Goal: Task Accomplishment & Management: Use online tool/utility

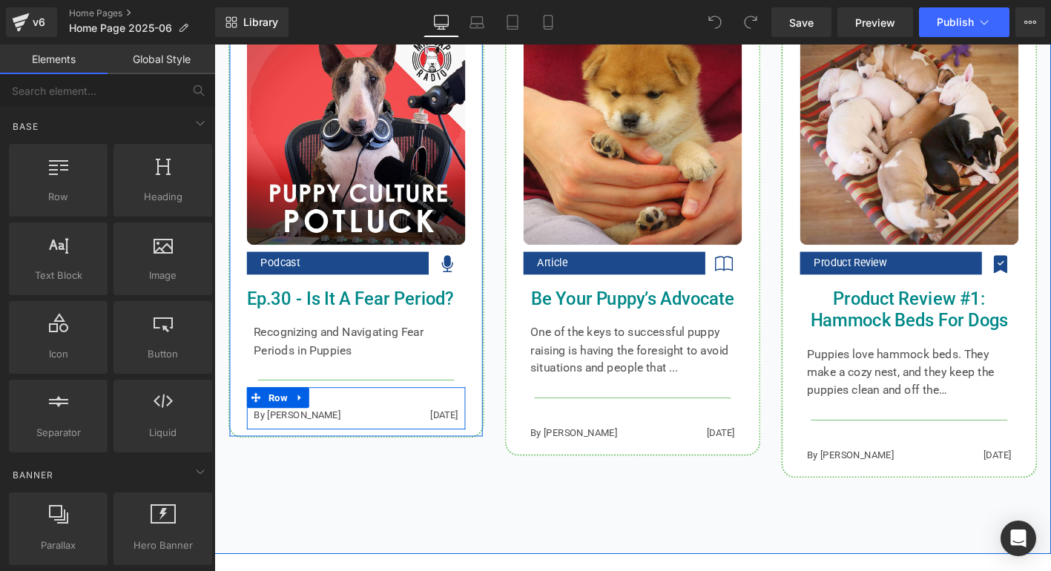
scroll to position [1480, 0]
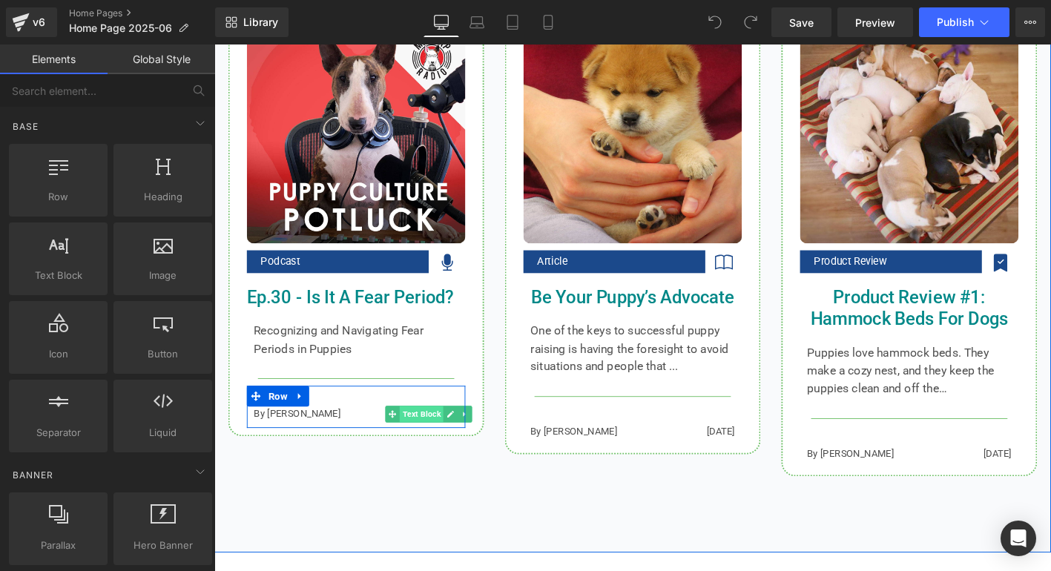
click at [431, 442] on div "[DATE] Text Block" at bounding box center [444, 441] width 63 height 16
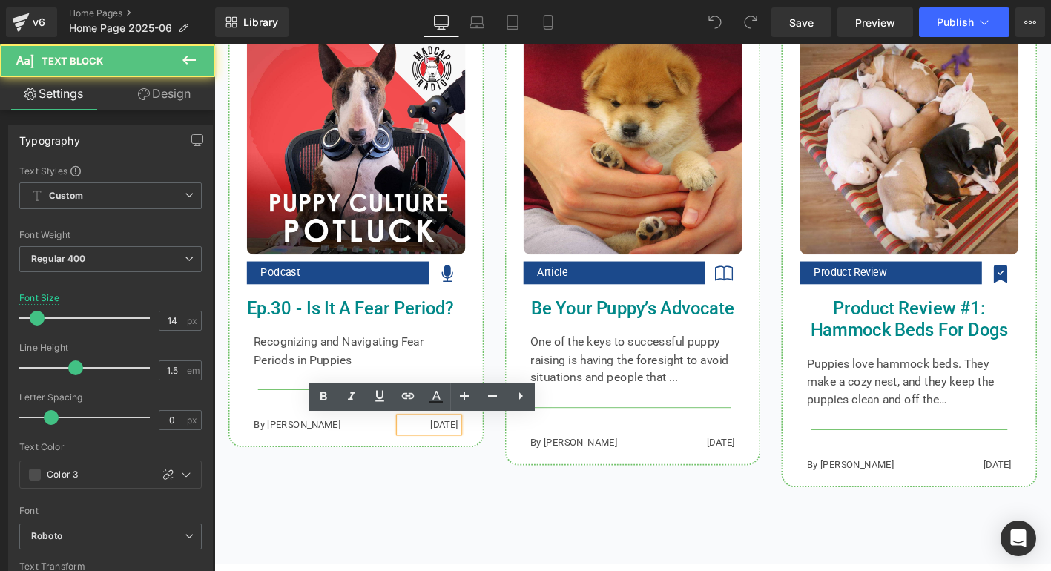
scroll to position [1467, 0]
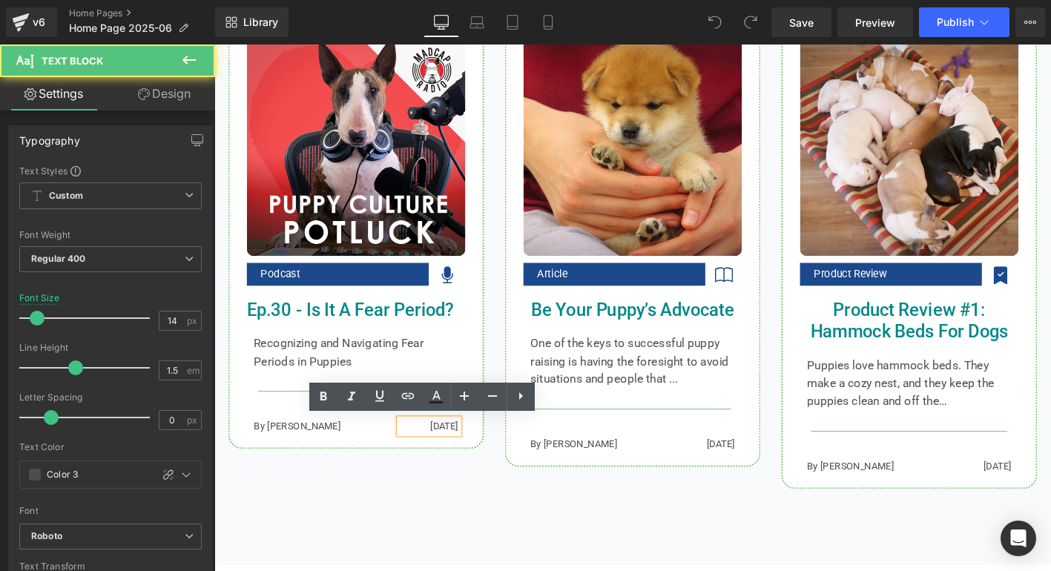
click at [449, 452] on p "[DATE]" at bounding box center [444, 454] width 63 height 16
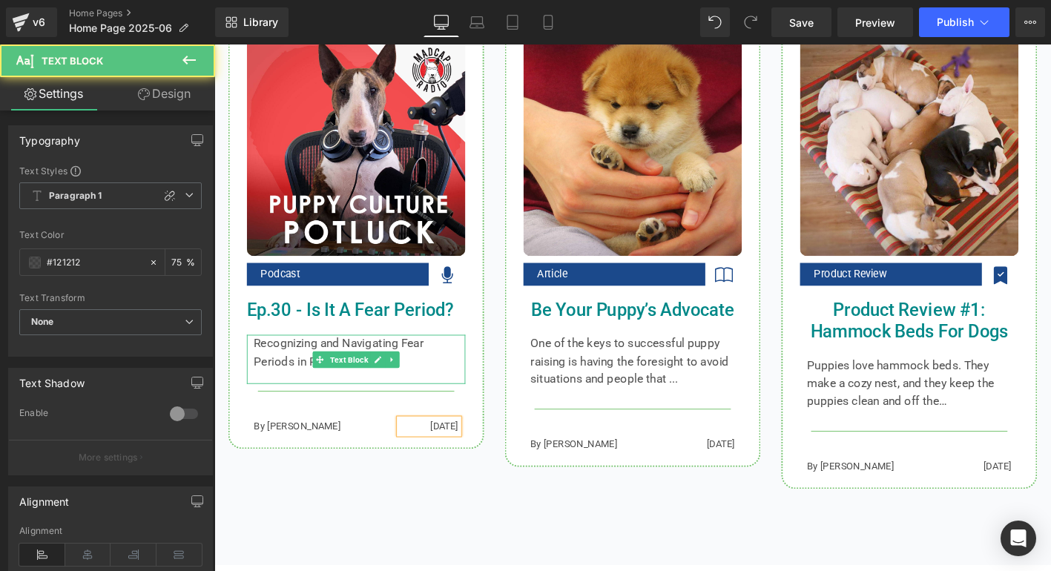
click at [291, 371] on p "Recognizing and Navigating Fear Periods in Puppies" at bounding box center [367, 375] width 220 height 38
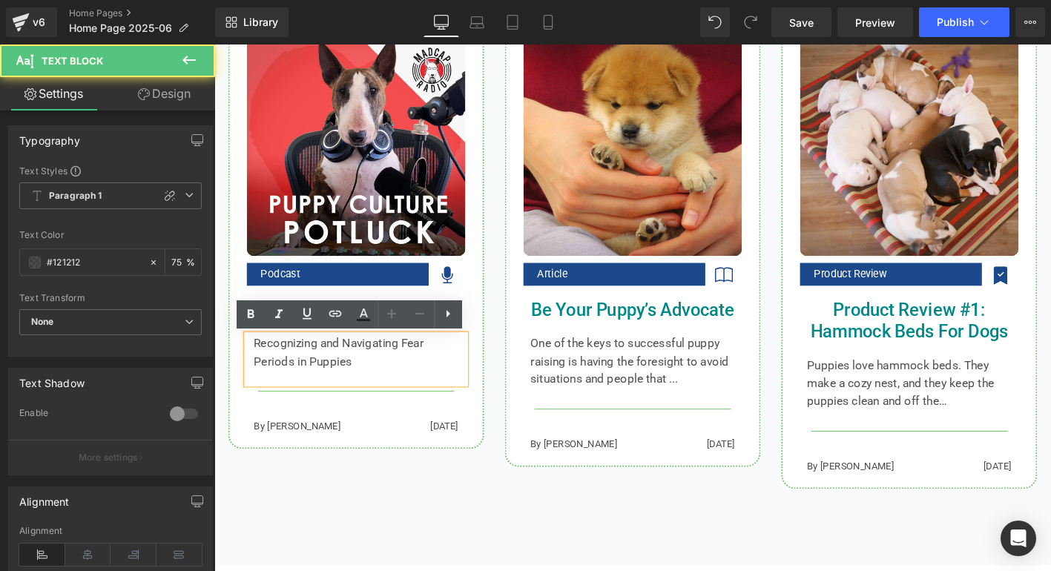
click at [293, 367] on p "Recognizing and Navigating Fear Periods in Puppies" at bounding box center [367, 375] width 220 height 38
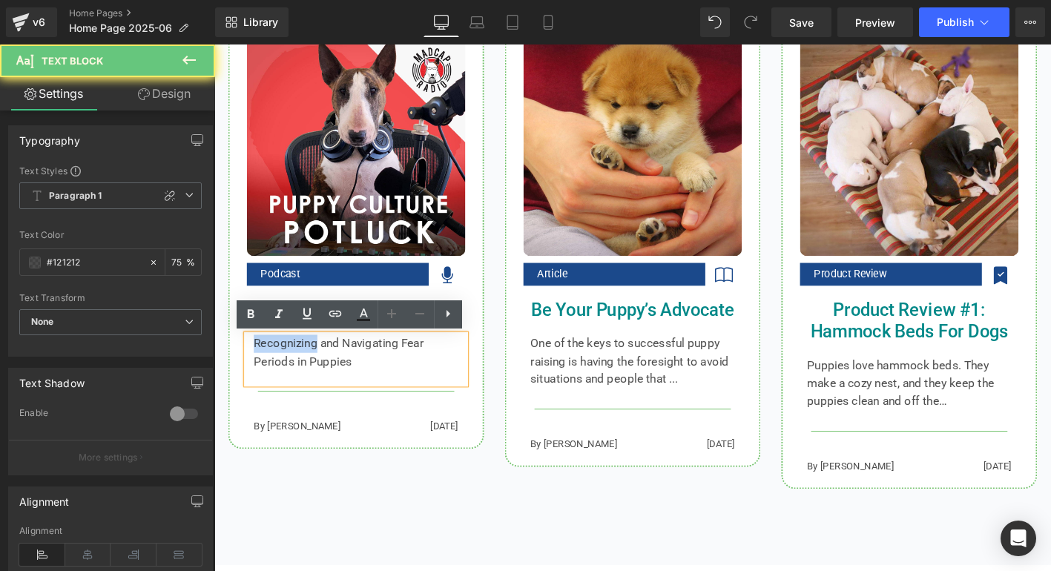
click at [293, 367] on p "Recognizing and Navigating Fear Periods in Puppies" at bounding box center [367, 375] width 220 height 38
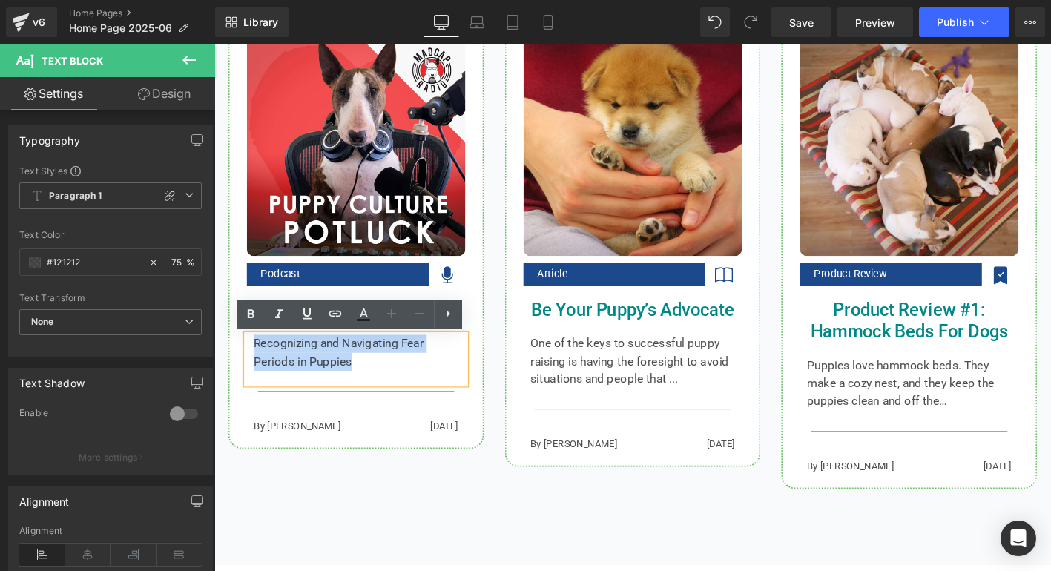
click at [293, 367] on p "Recognizing and Navigating Fear Periods in Puppies" at bounding box center [367, 375] width 220 height 38
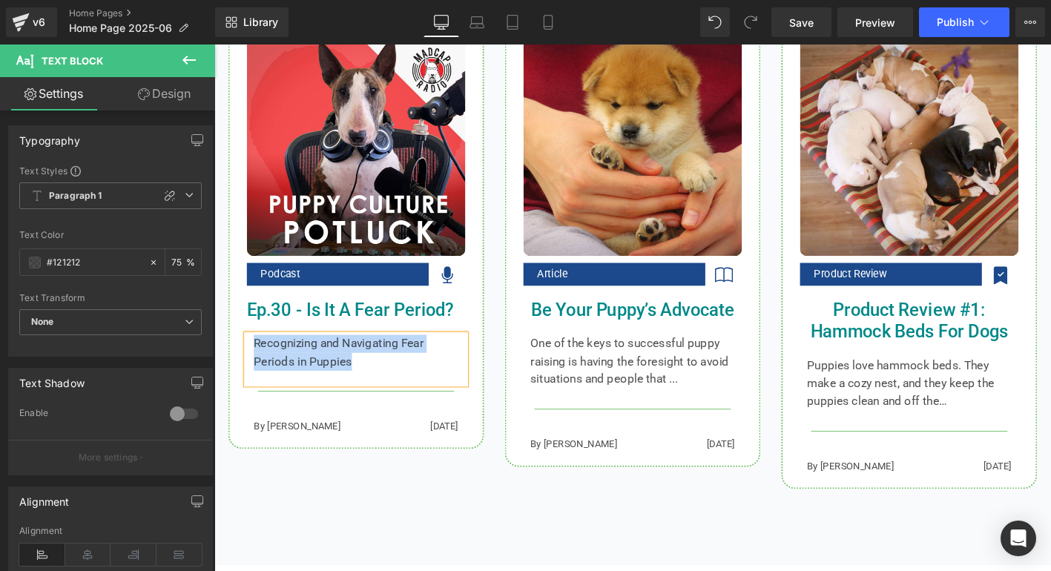
paste div
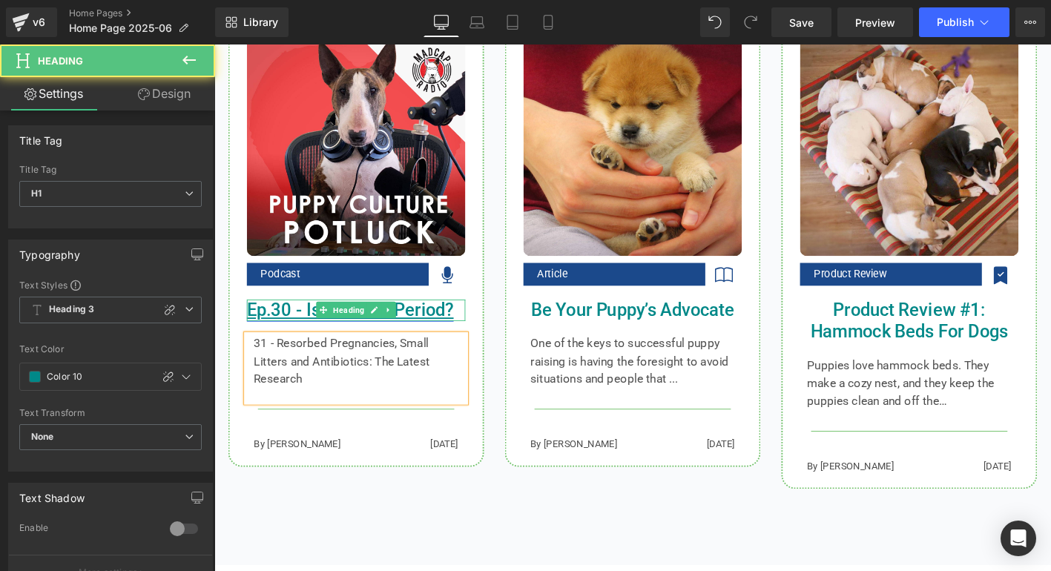
click at [313, 329] on link "Ep.30 - Is It A Fear Period?" at bounding box center [360, 329] width 222 height 22
click at [314, 329] on link "Ep.30 - Is It A Fear Period?" at bounding box center [360, 329] width 222 height 22
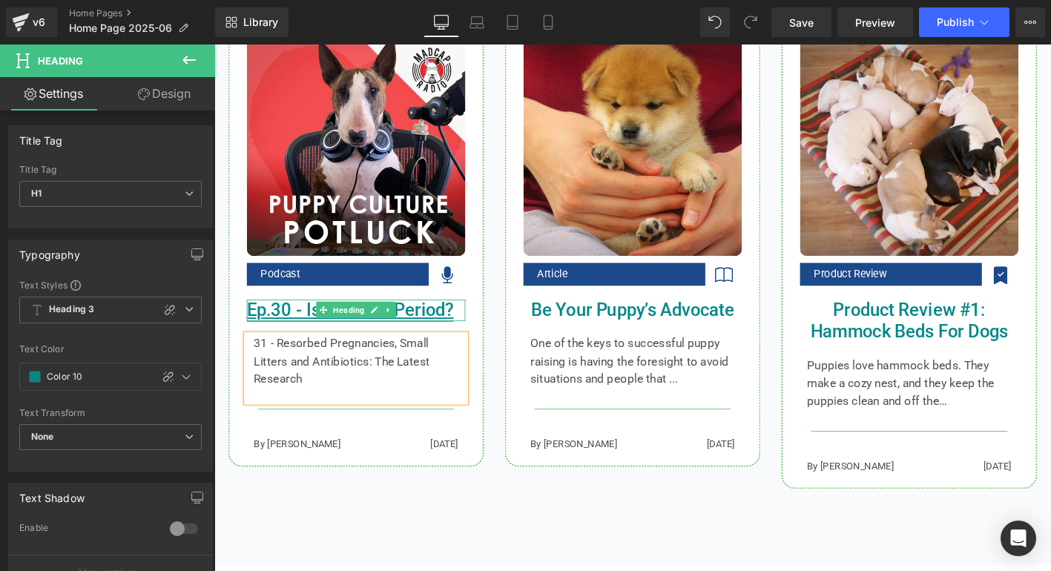
click at [310, 329] on link "Ep.30 - Is It A Fear Period?" at bounding box center [360, 329] width 222 height 22
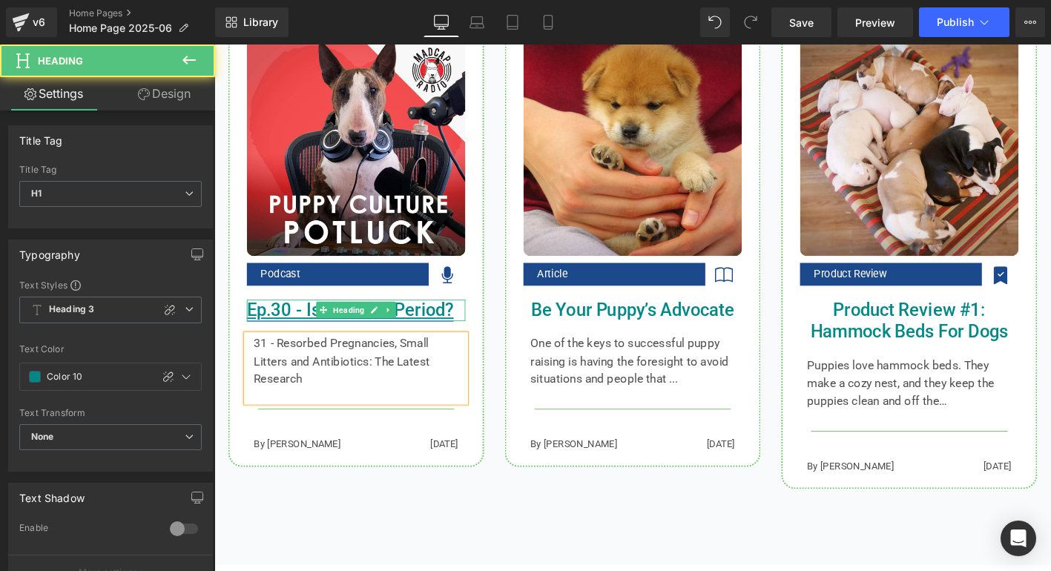
click at [310, 327] on link "Ep.30 - Is It A Fear Period?" at bounding box center [360, 329] width 222 height 22
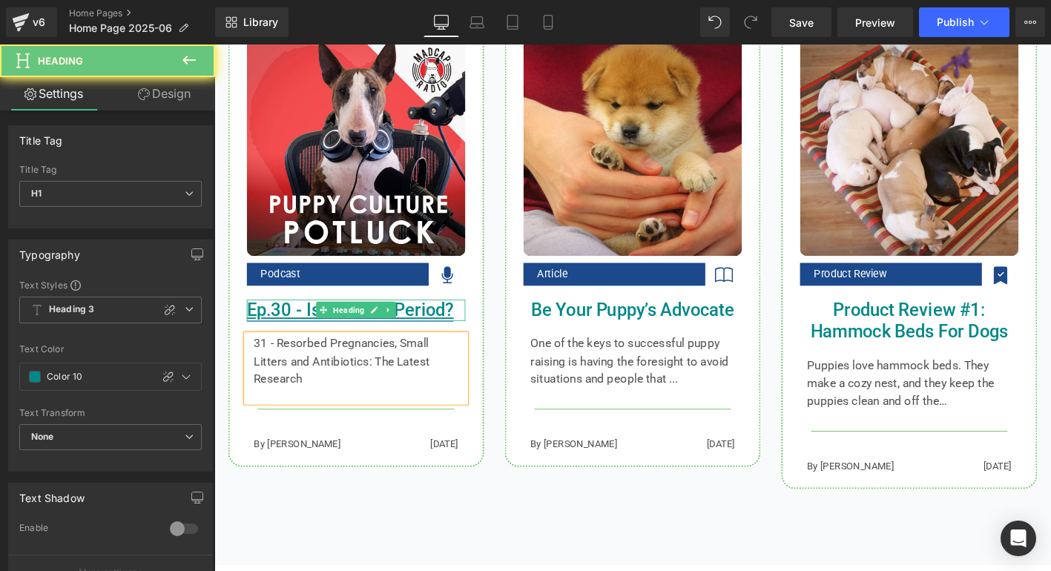
click at [310, 327] on link "Ep.30 - Is It A Fear Period?" at bounding box center [360, 329] width 222 height 22
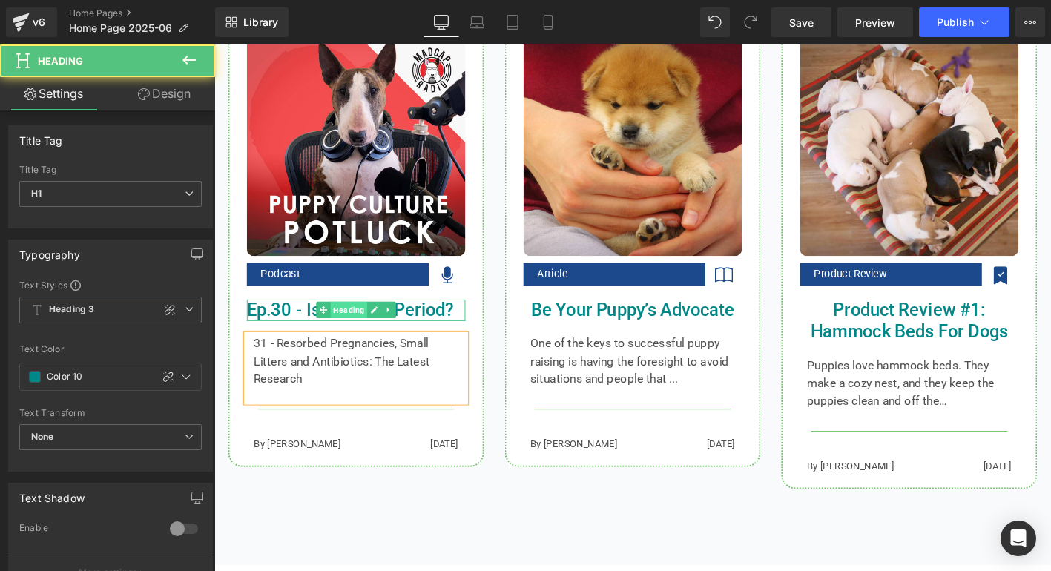
drag, startPoint x: 310, startPoint y: 327, endPoint x: 374, endPoint y: 329, distance: 63.8
click at [309, 327] on link "Ep.30 - Is It A Fear Period?" at bounding box center [360, 329] width 222 height 22
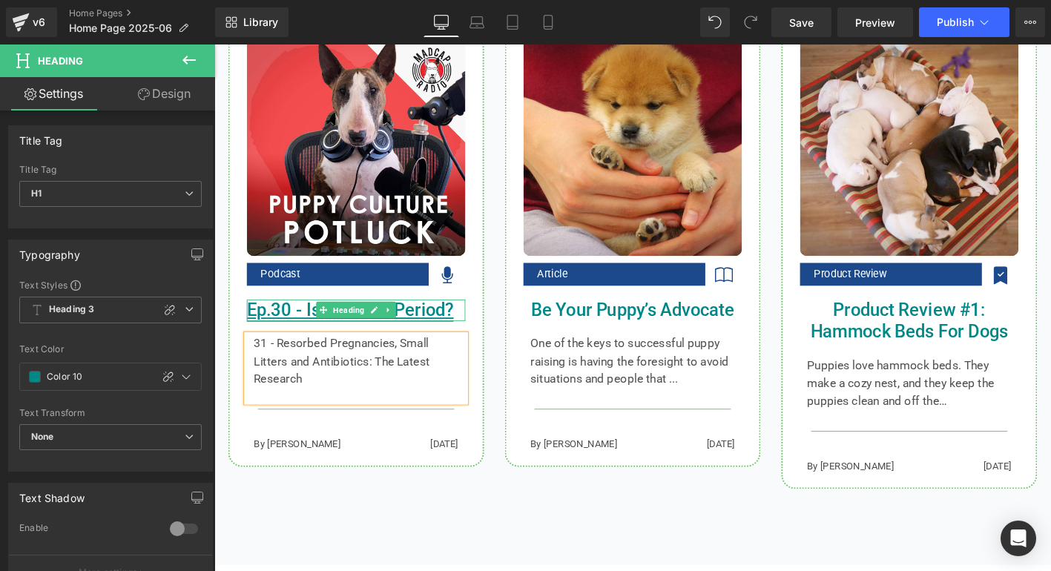
click at [385, 329] on icon at bounding box center [386, 329] width 7 height 7
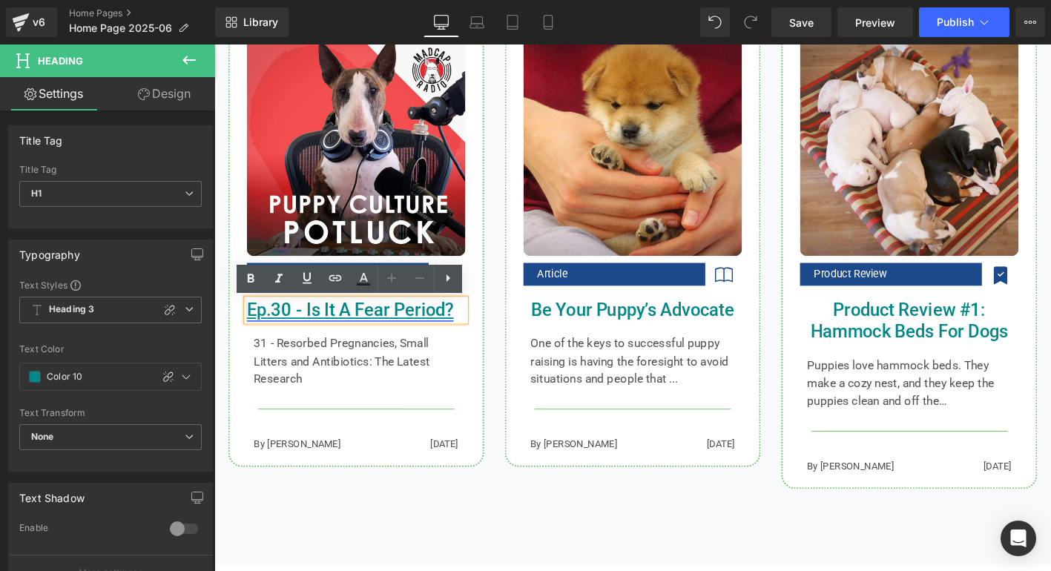
click at [409, 329] on link "Ep.30 - Is It A Fear Period?" at bounding box center [360, 329] width 222 height 22
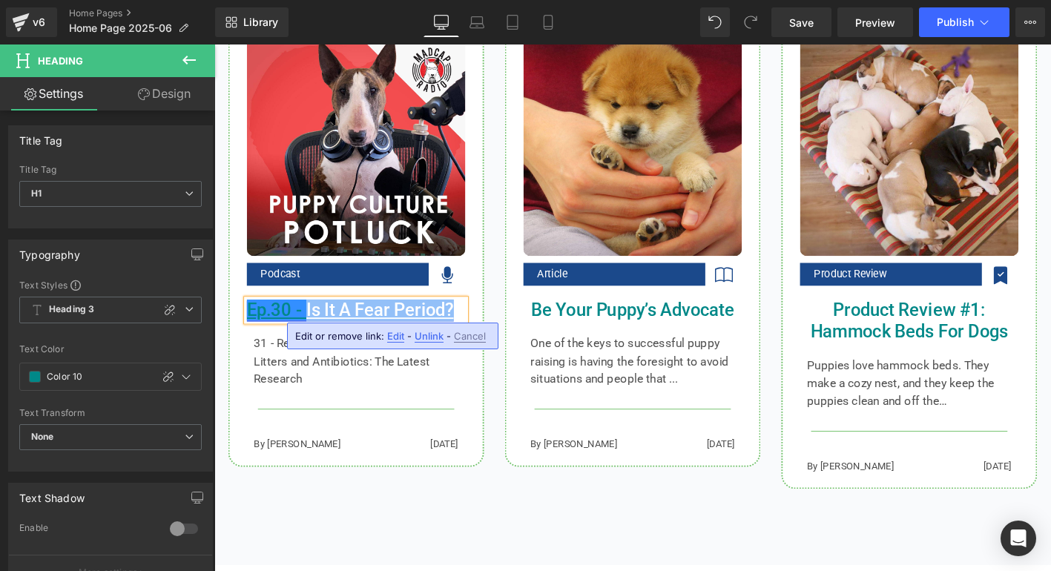
paste div
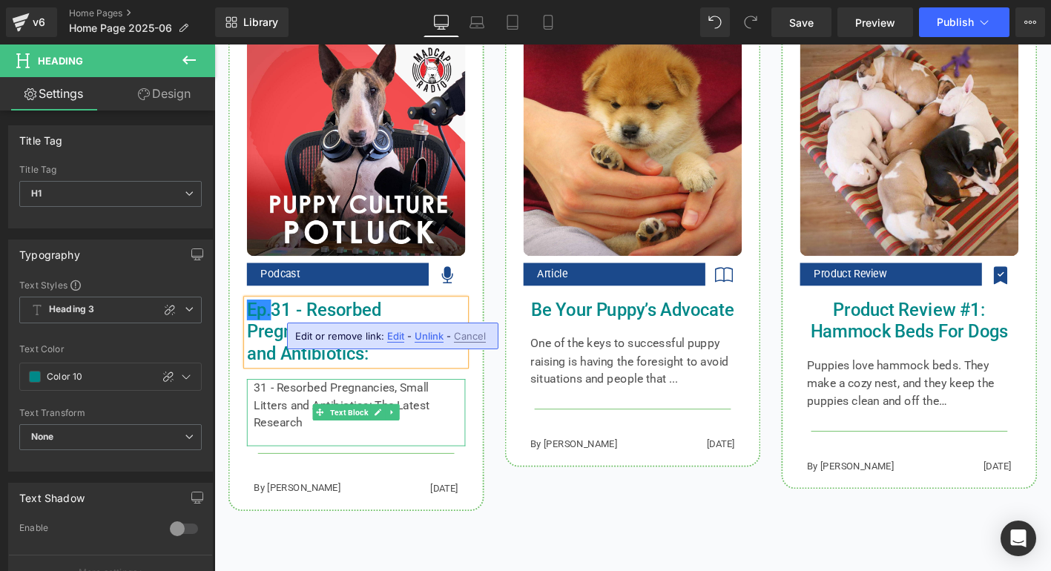
click at [395, 422] on p "31 - Resorbed Pregnancies, Small Litters and Antibiotics: The Latest Research" at bounding box center [367, 431] width 220 height 57
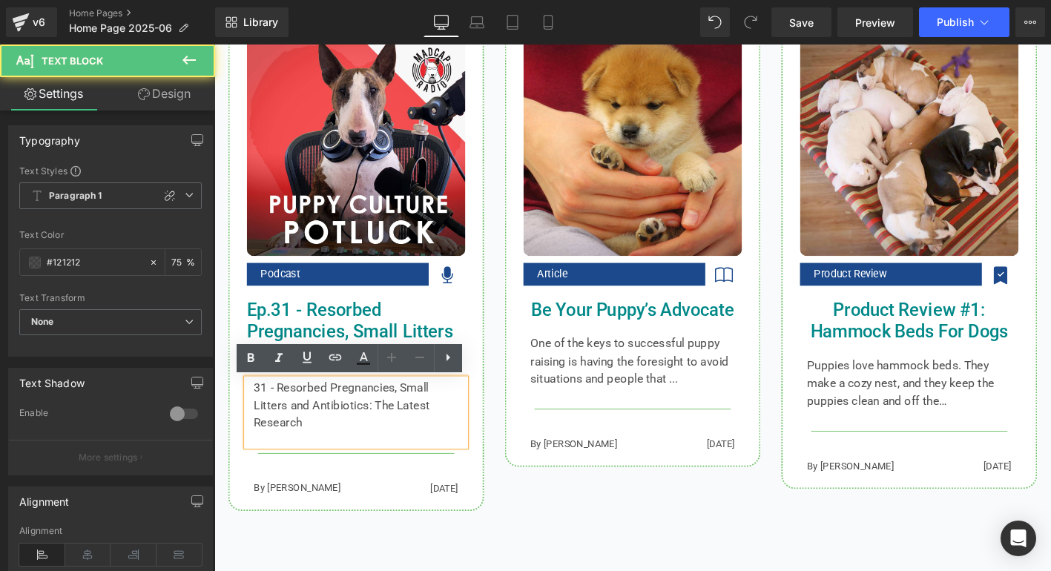
click at [391, 429] on p "31 - Resorbed Pregnancies, Small Litters and Antibiotics: The Latest Research" at bounding box center [367, 431] width 220 height 57
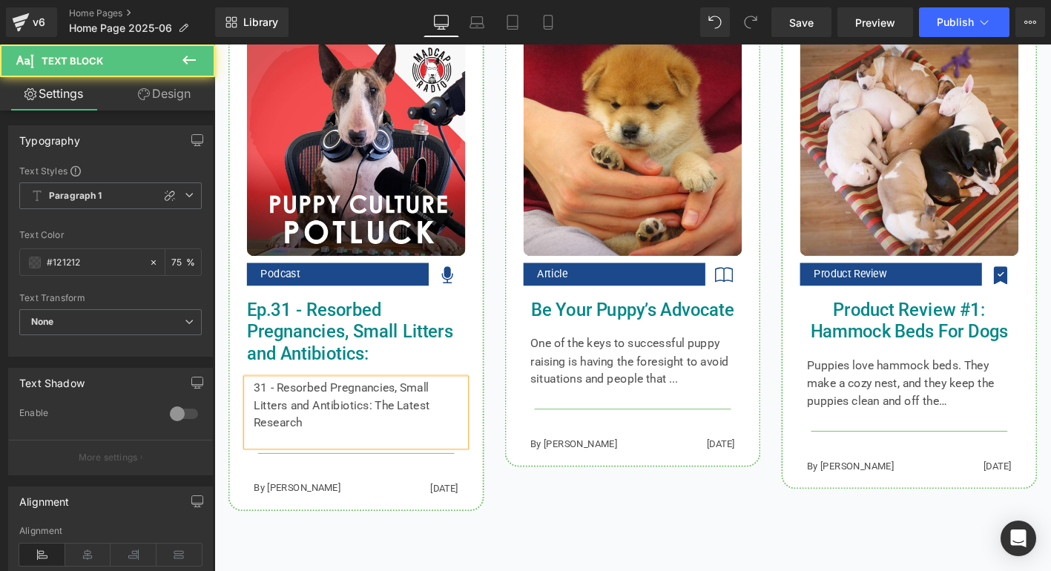
drag, startPoint x: 371, startPoint y: 426, endPoint x: 384, endPoint y: 425, distance: 13.4
click at [371, 426] on p "31 - Resorbed Pregnancies, Small Litters and Antibiotics: The Latest Research" at bounding box center [367, 431] width 220 height 57
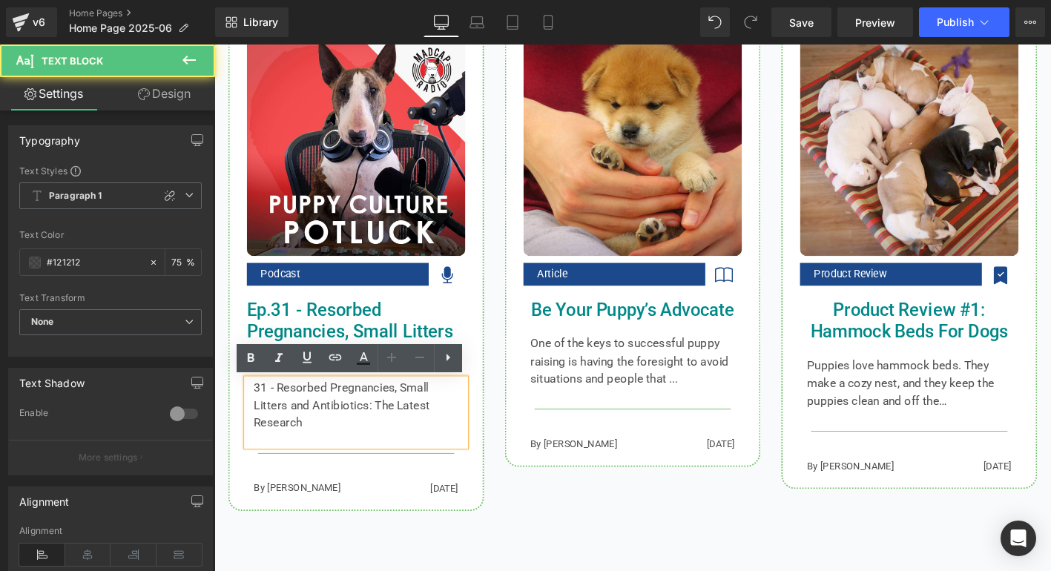
click at [386, 431] on p "31 - Resorbed Pregnancies, Small Litters and Antibiotics: The Latest Research" at bounding box center [367, 431] width 220 height 57
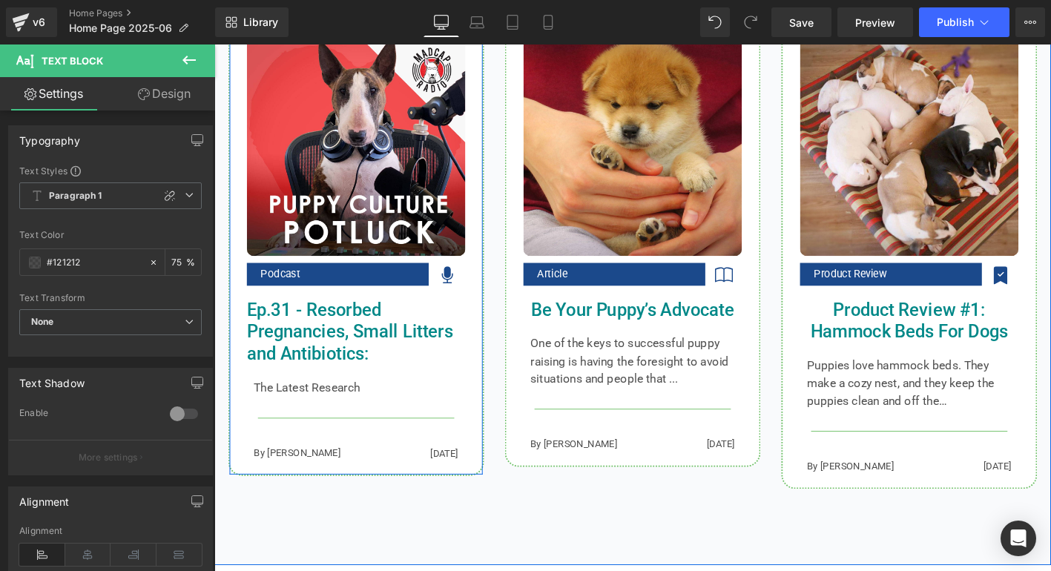
click at [309, 342] on h1 "Ep. 31 - Resorbed Pregnancies, Small Litters and Antibiotics:" at bounding box center [366, 353] width 234 height 71
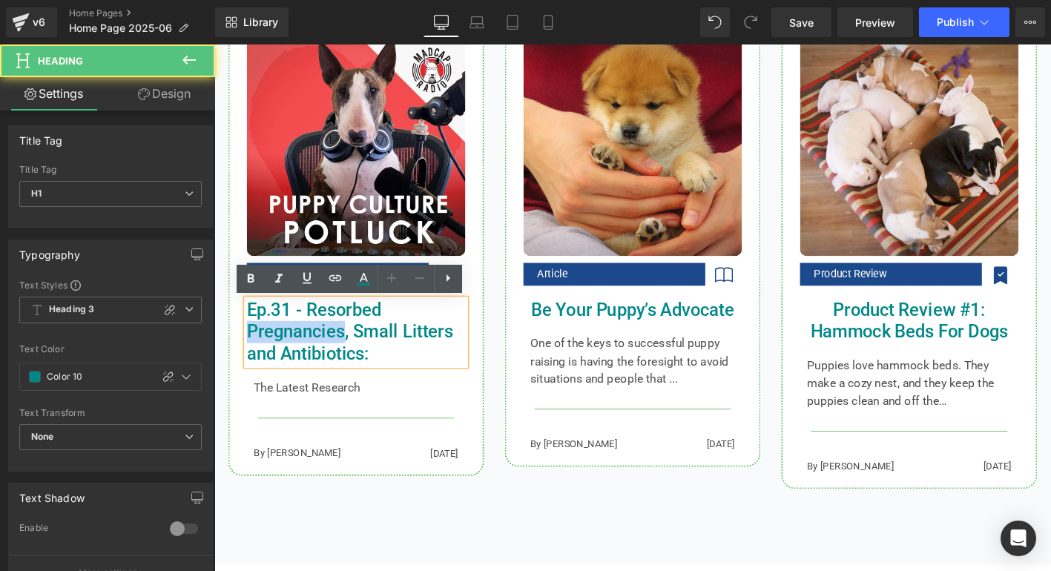
click at [309, 342] on h1 "Ep. 31 - Resorbed Pregnancies, Small Litters and Antibiotics:" at bounding box center [366, 353] width 234 height 71
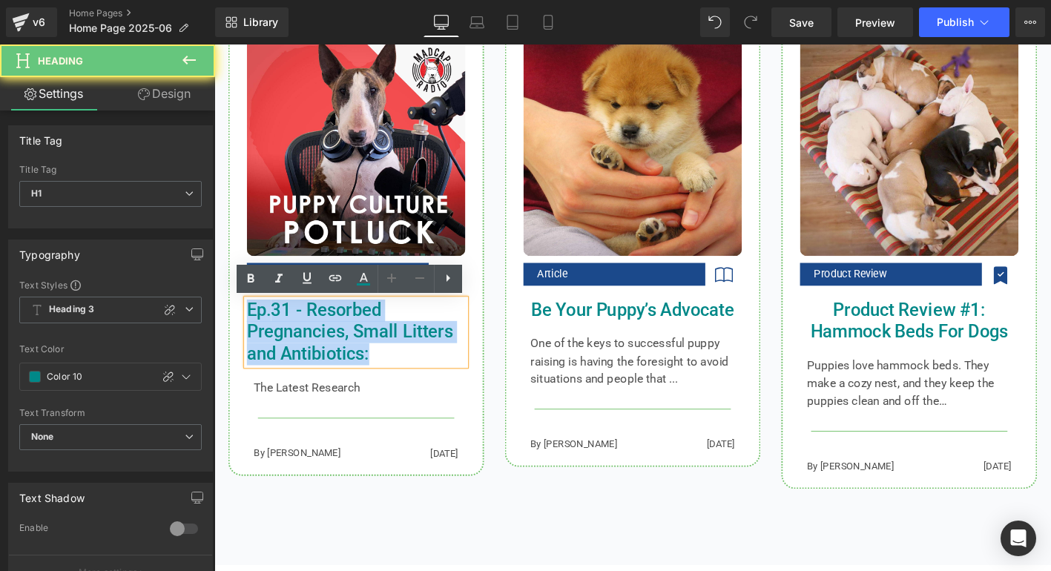
click at [309, 342] on h1 "Ep. 31 - Resorbed Pregnancies, Small Litters and Antibiotics:" at bounding box center [366, 353] width 234 height 71
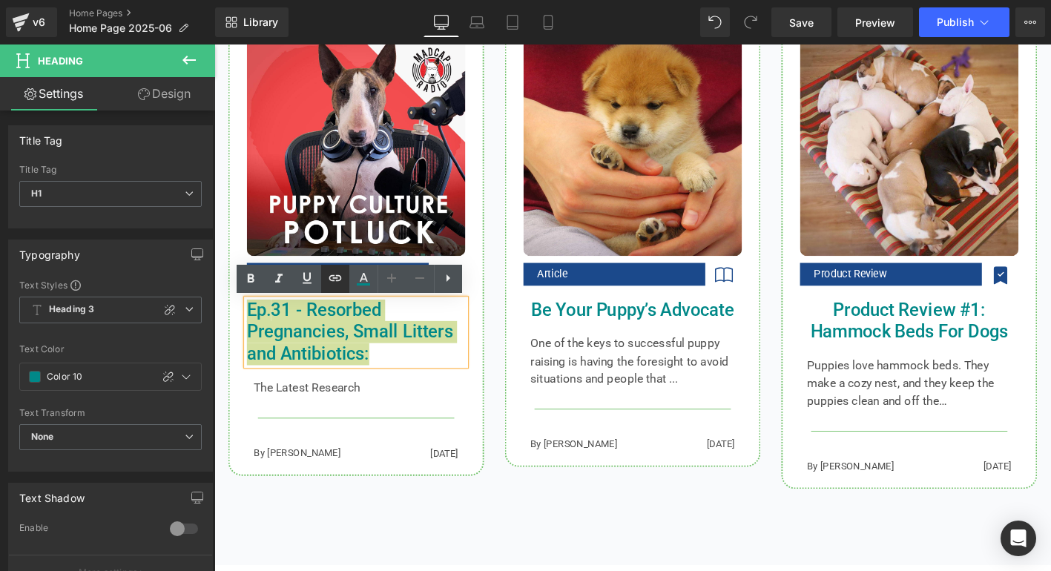
click at [334, 280] on icon at bounding box center [335, 278] width 18 height 18
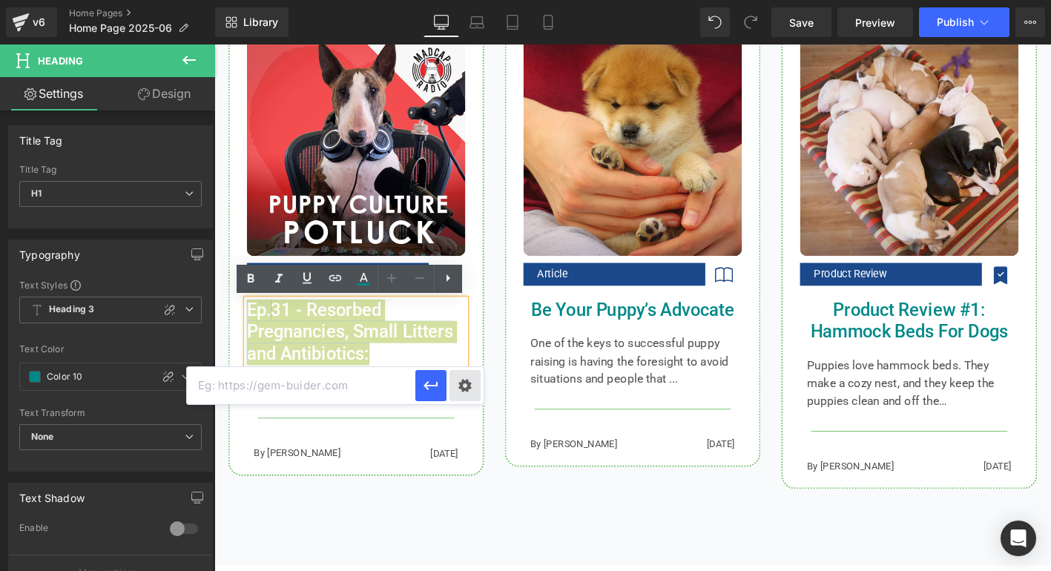
click at [459, 0] on div "Text Color Highlight Color #333333 Edit or remove link: Edit - Unlink - Cancel" at bounding box center [525, 0] width 1051 height 0
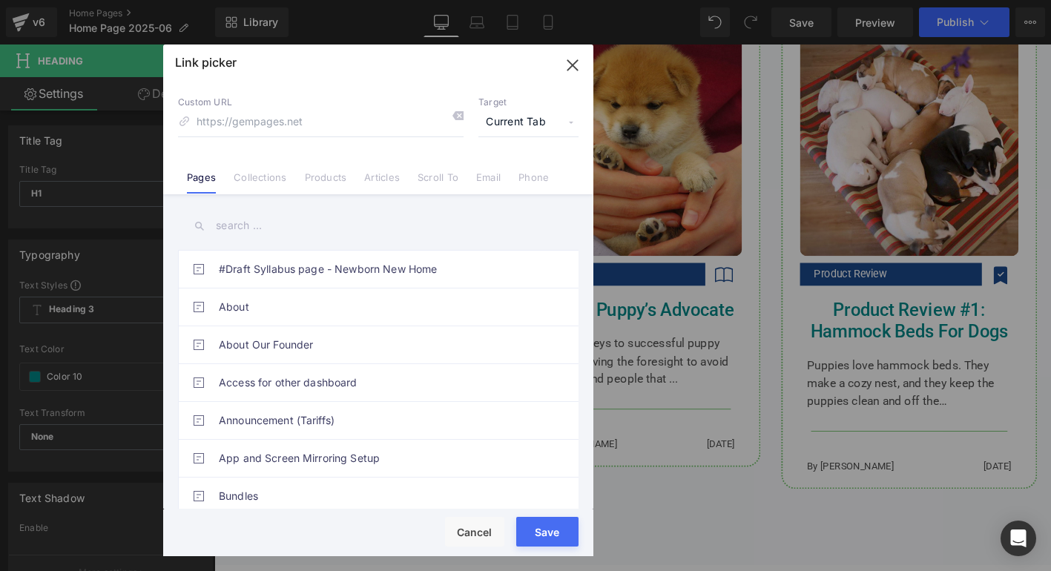
click at [239, 228] on input "text" at bounding box center [378, 225] width 400 height 33
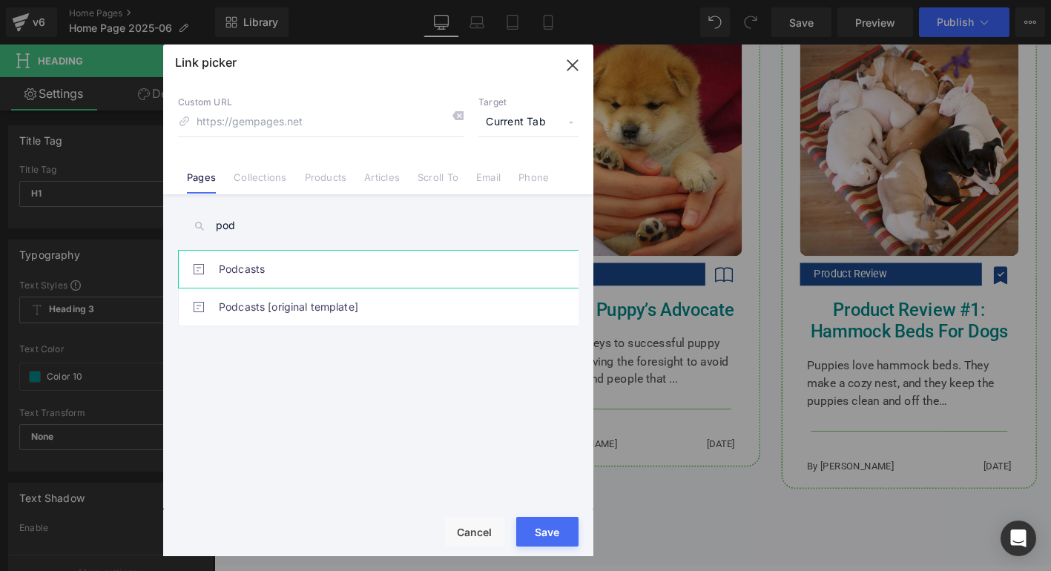
type input "pod"
click at [250, 276] on link "Podcasts" at bounding box center [382, 269] width 326 height 37
click at [554, 533] on button "Save" at bounding box center [547, 532] width 62 height 30
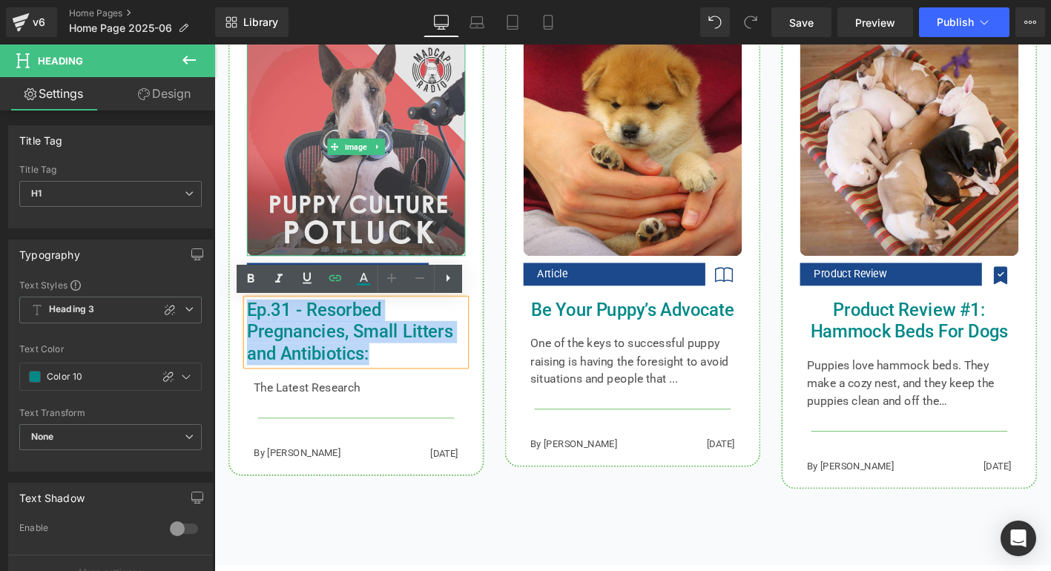
click at [325, 217] on img at bounding box center [366, 154] width 234 height 234
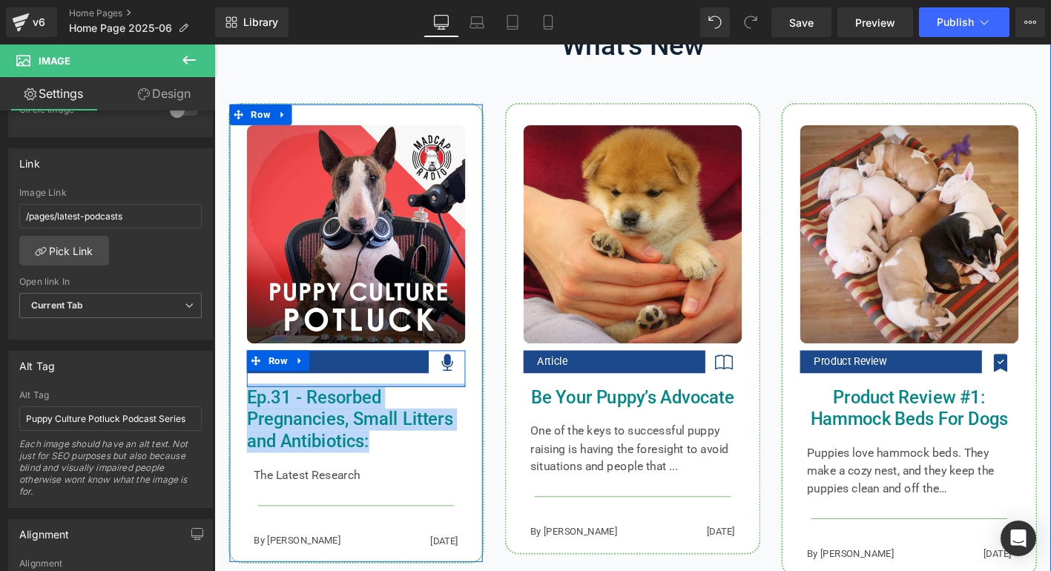
scroll to position [1365, 0]
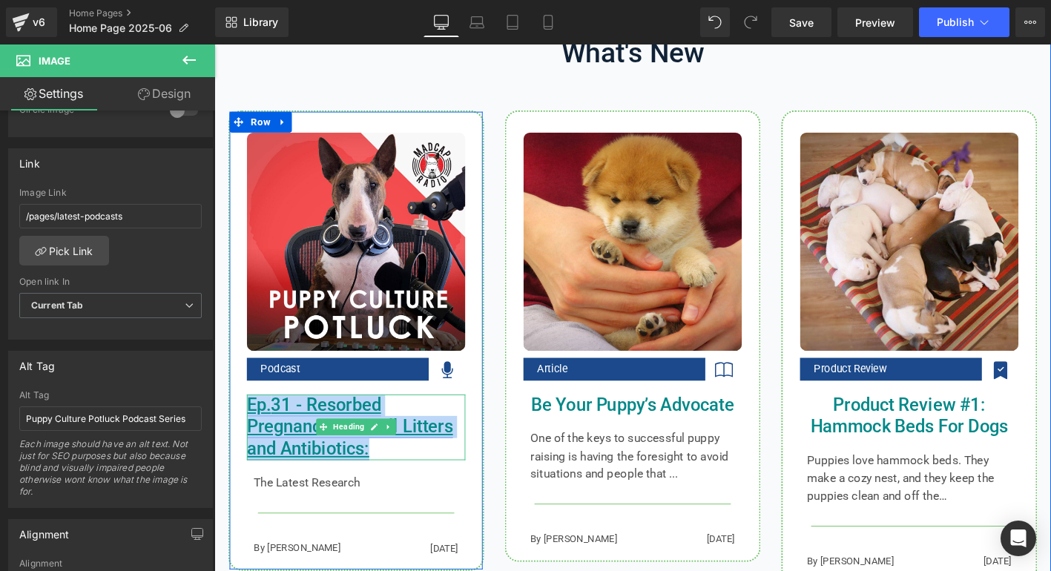
click at [309, 460] on link "Ep. 31 - Resorbed Pregnancies, Small Litters and Antibiotics:" at bounding box center [359, 455] width 221 height 70
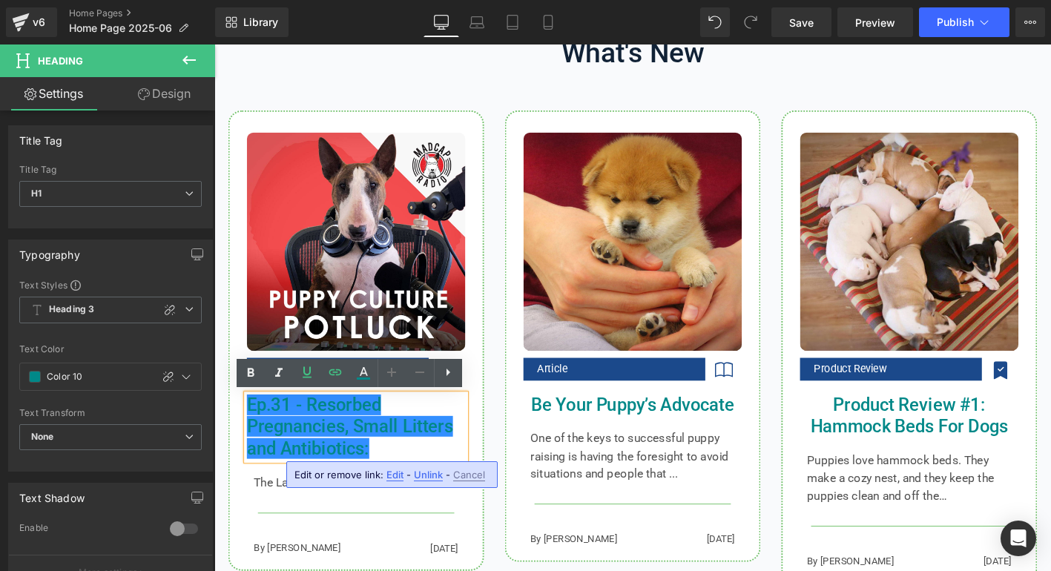
click at [406, 481] on h1 "Ep. 31 - Resorbed Pregnancies, Small Litters and Antibiotics:" at bounding box center [366, 455] width 234 height 71
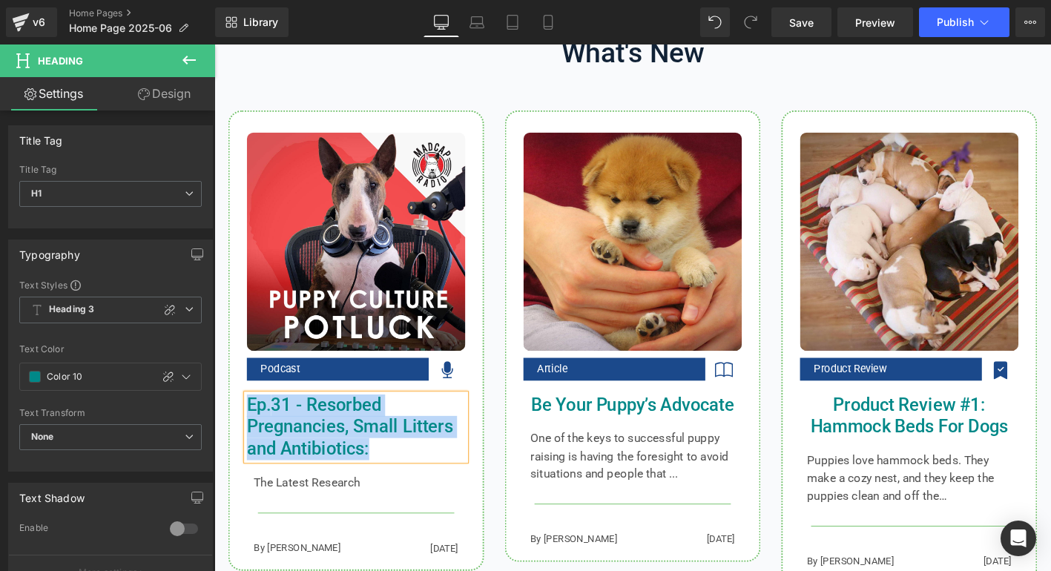
copy link "Ep. 31 - Resorbed Pregnancies, Small Litters and Antibiotics:"
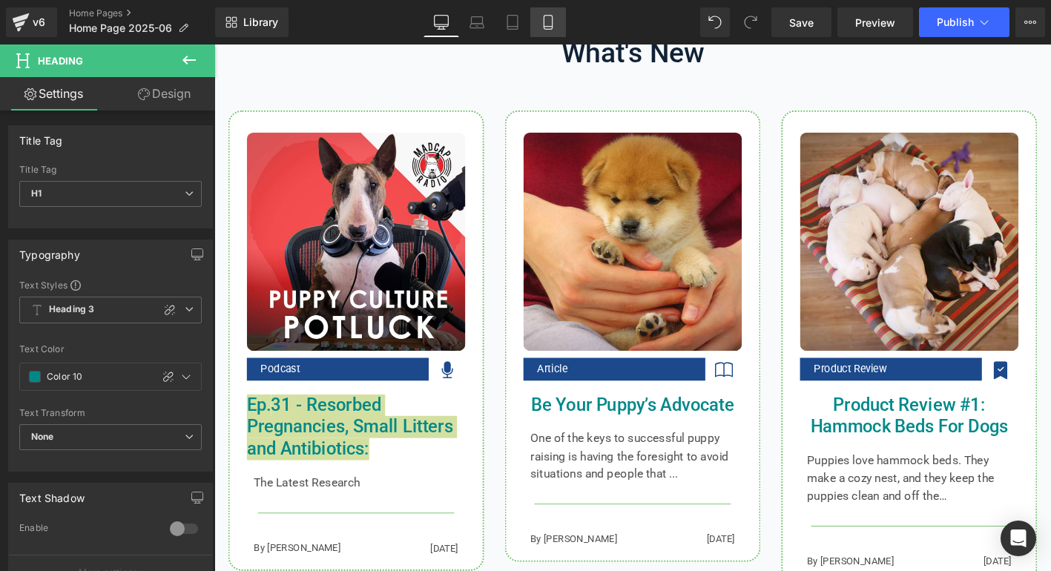
click at [544, 24] on icon at bounding box center [548, 23] width 8 height 14
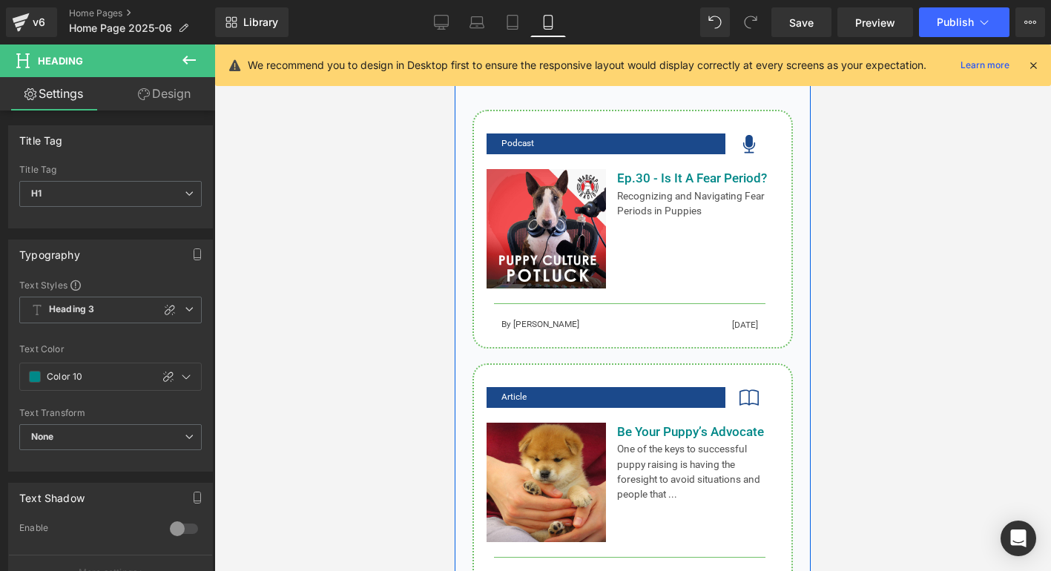
scroll to position [1445, 0]
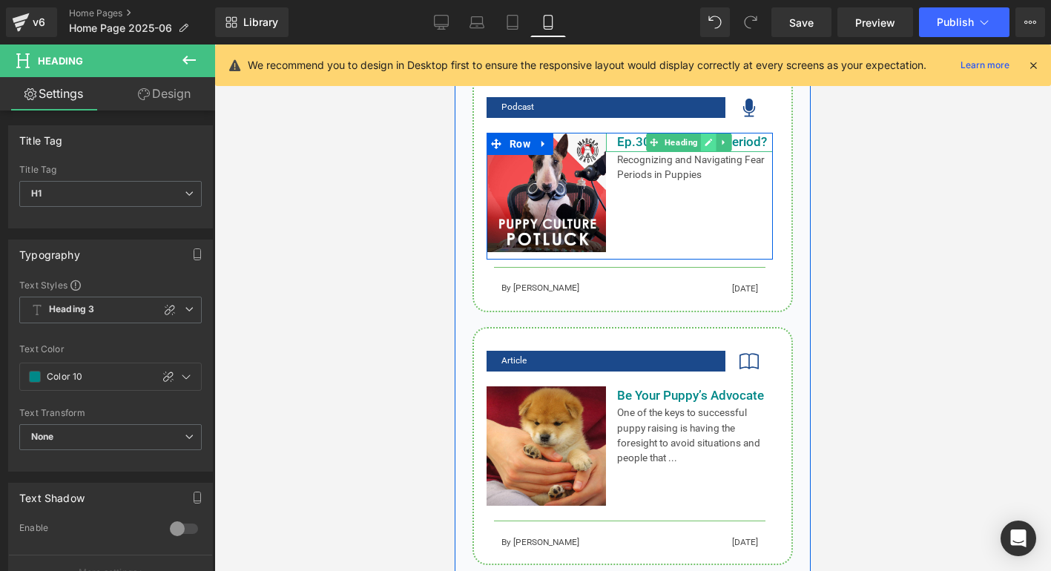
click at [706, 145] on icon at bounding box center [708, 142] width 7 height 7
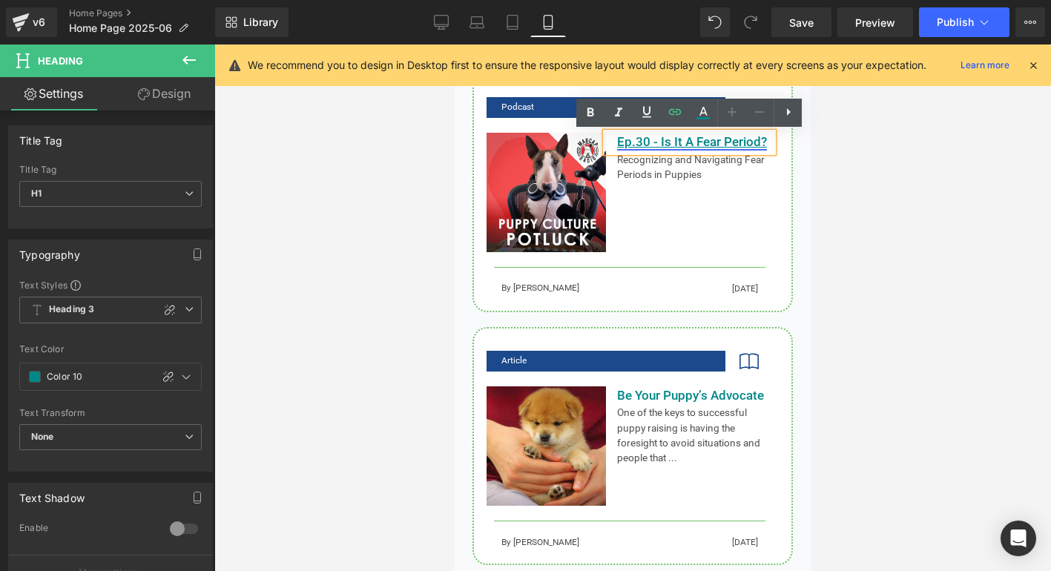
click at [696, 144] on link "Ep.30 - Is It A Fear Period?" at bounding box center [692, 141] width 150 height 15
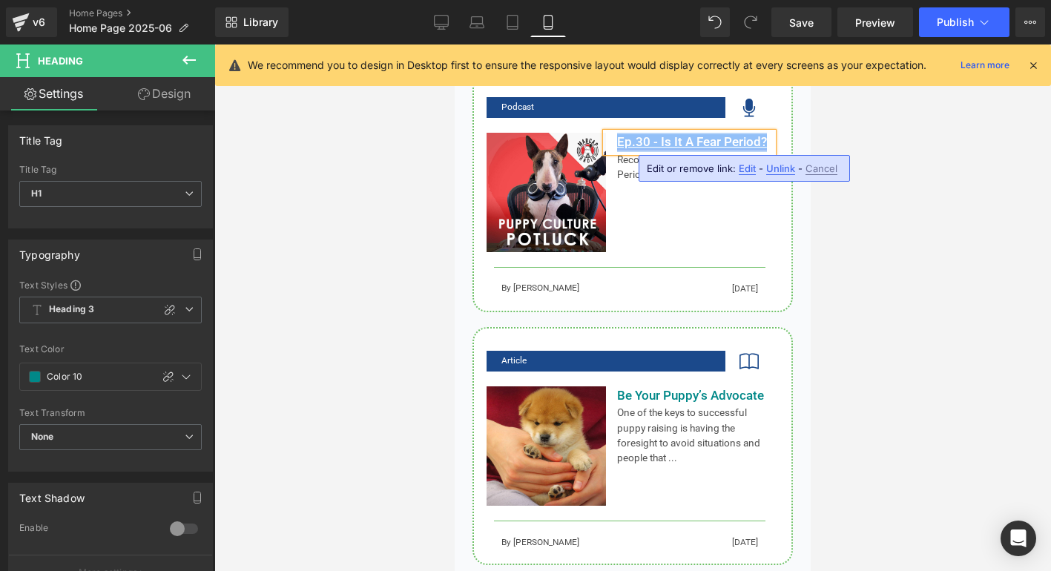
paste div
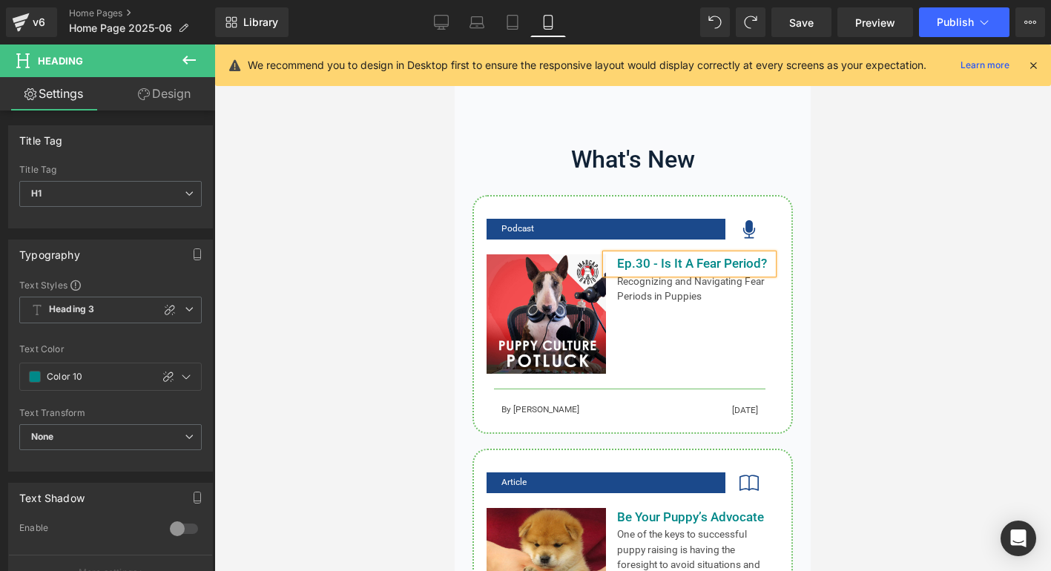
scroll to position [1322, 0]
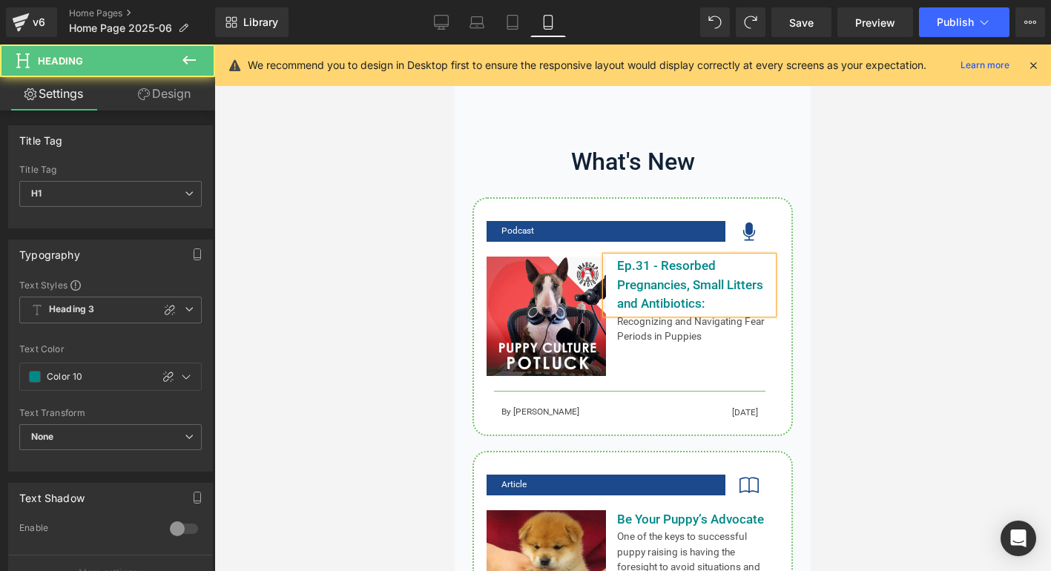
click at [670, 282] on h1 "Ep.31 - Resorbed Pregnancies, Small Litters and Antibiotics:" at bounding box center [695, 285] width 156 height 57
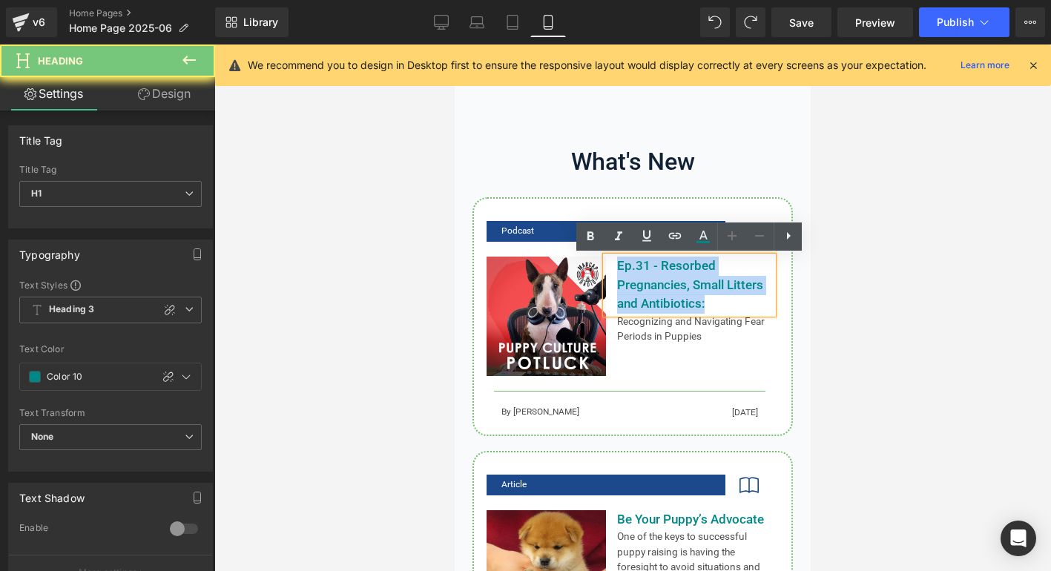
click at [670, 282] on h1 "Ep.31 - Resorbed Pregnancies, Small Litters and Antibiotics:" at bounding box center [695, 285] width 156 height 57
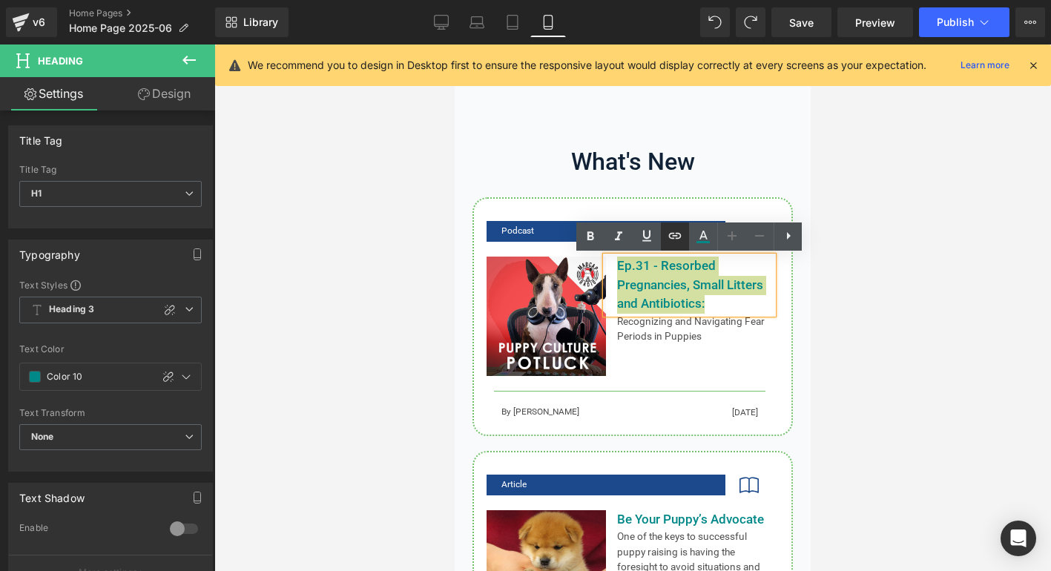
click at [679, 240] on icon at bounding box center [675, 236] width 18 height 18
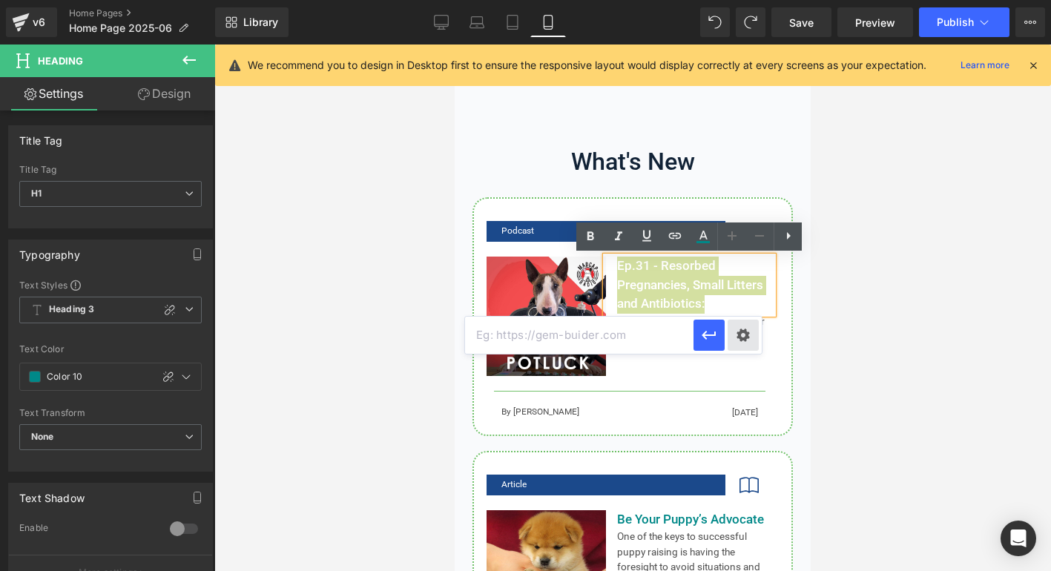
click at [745, 0] on div "Text Color Highlight Color #333333 Edit or remove link: Edit - Unlink - Cancel" at bounding box center [525, 0] width 1051 height 0
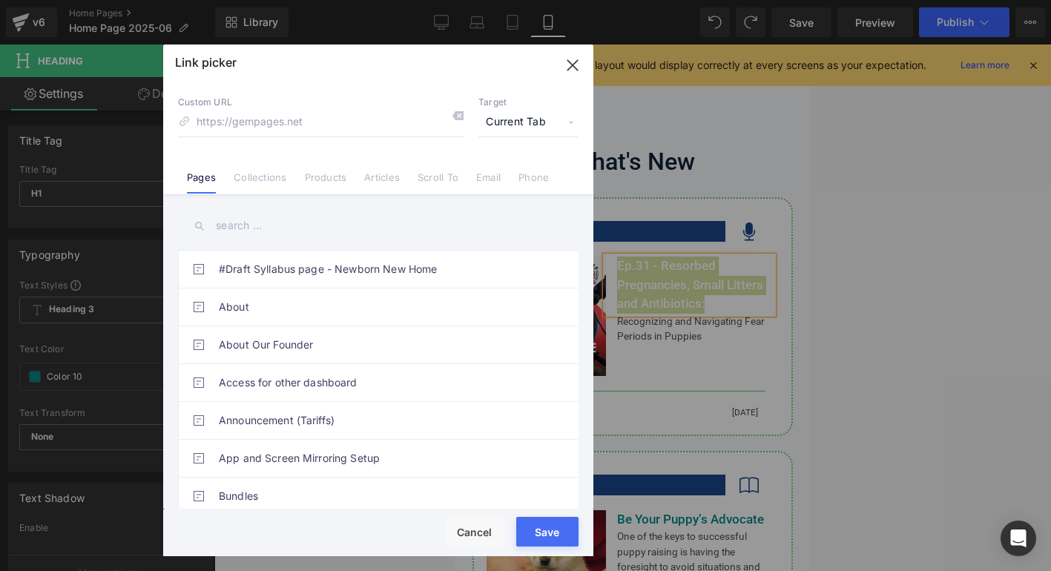
click at [266, 220] on input "text" at bounding box center [378, 225] width 400 height 33
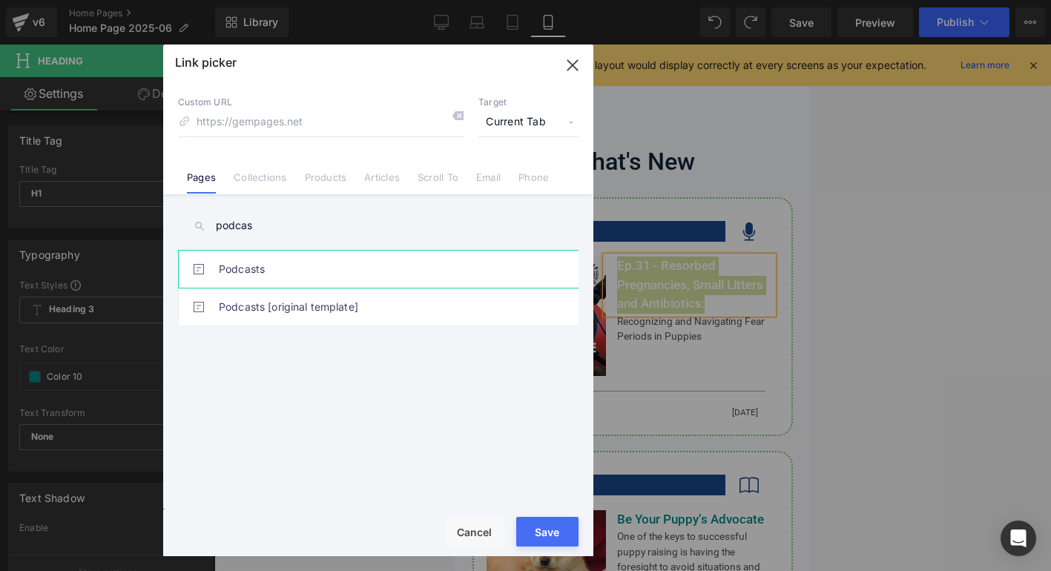
type input "podcas"
click at [273, 274] on link "Podcasts" at bounding box center [382, 269] width 326 height 37
click at [555, 532] on button "Save" at bounding box center [547, 532] width 62 height 30
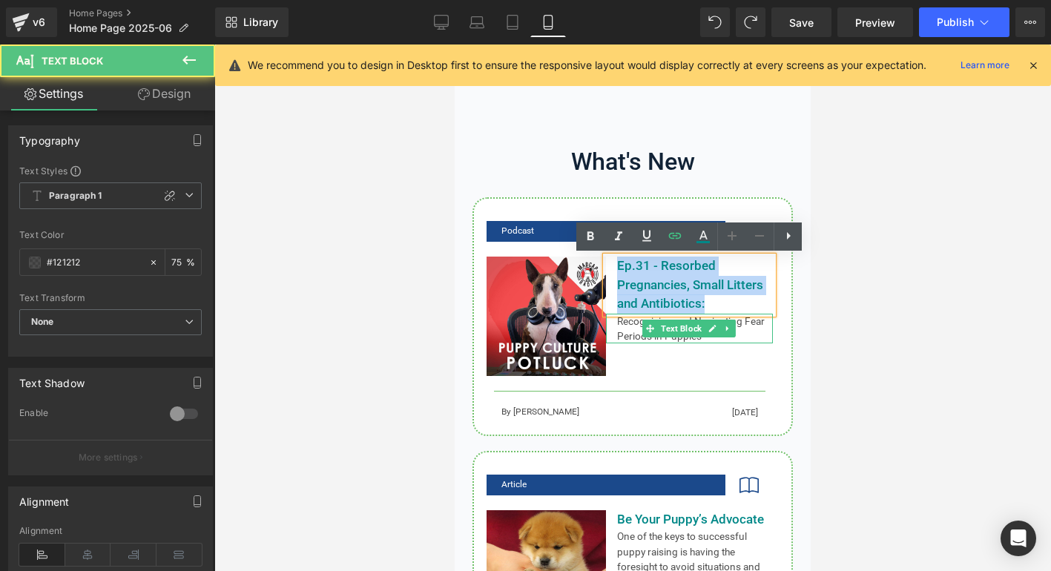
click at [626, 333] on p "Recognizing and Navigating Fear Periods in Puppies" at bounding box center [695, 329] width 156 height 30
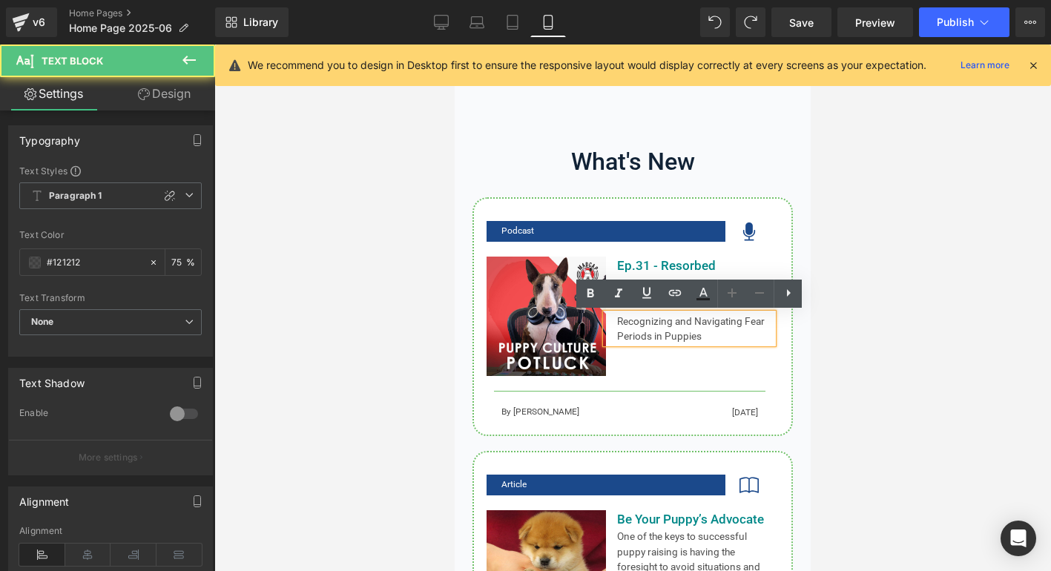
click at [625, 333] on p "Recognizing and Navigating Fear Periods in Puppies" at bounding box center [695, 329] width 156 height 30
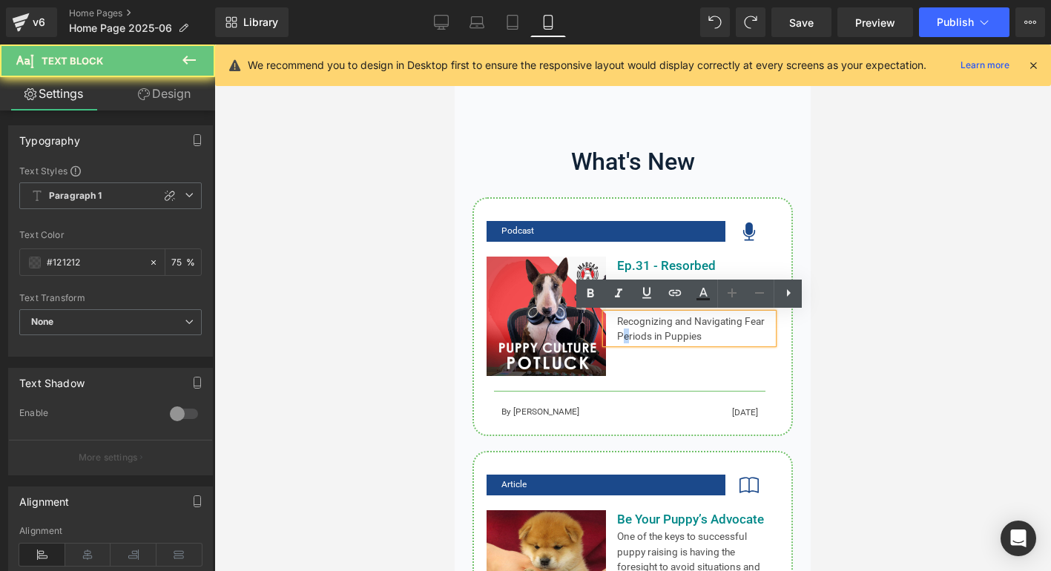
click at [625, 333] on p "Recognizing and Navigating Fear Periods in Puppies" at bounding box center [695, 329] width 156 height 30
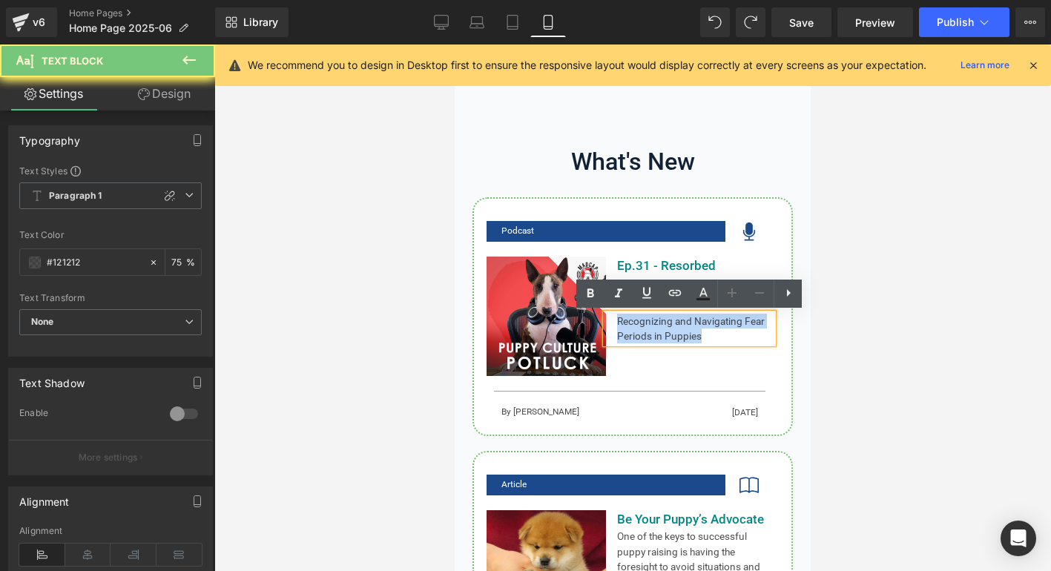
click at [625, 333] on p "Recognizing and Navigating Fear Periods in Puppies" at bounding box center [695, 329] width 156 height 30
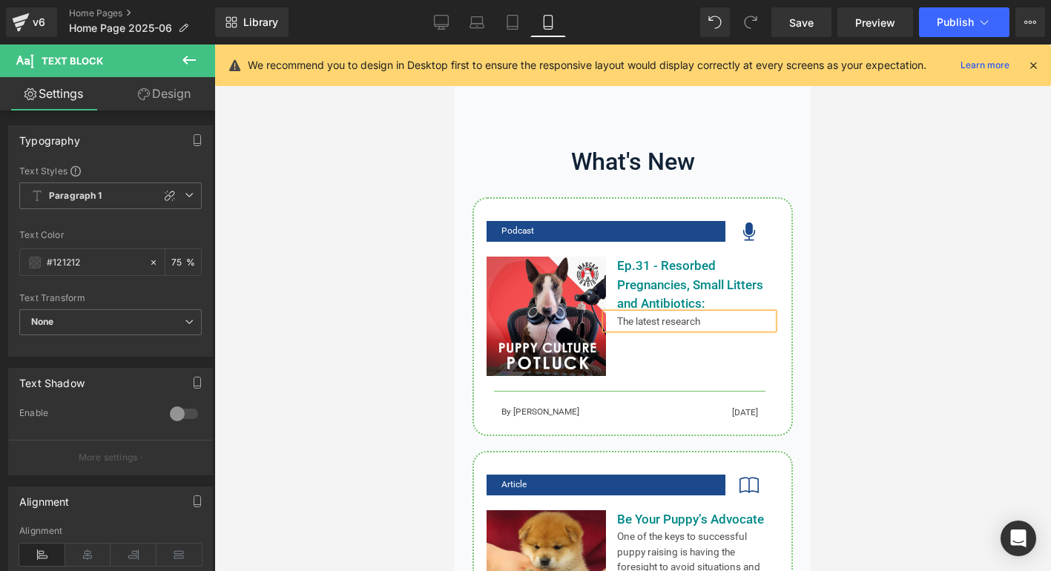
click at [825, 359] on div at bounding box center [632, 307] width 837 height 527
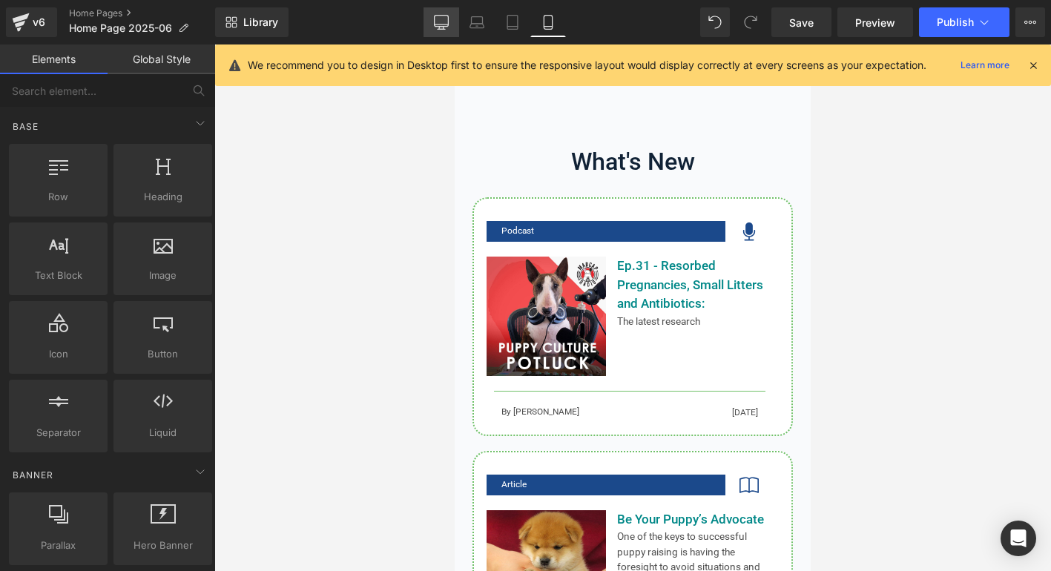
click at [441, 29] on icon at bounding box center [441, 29] width 7 height 0
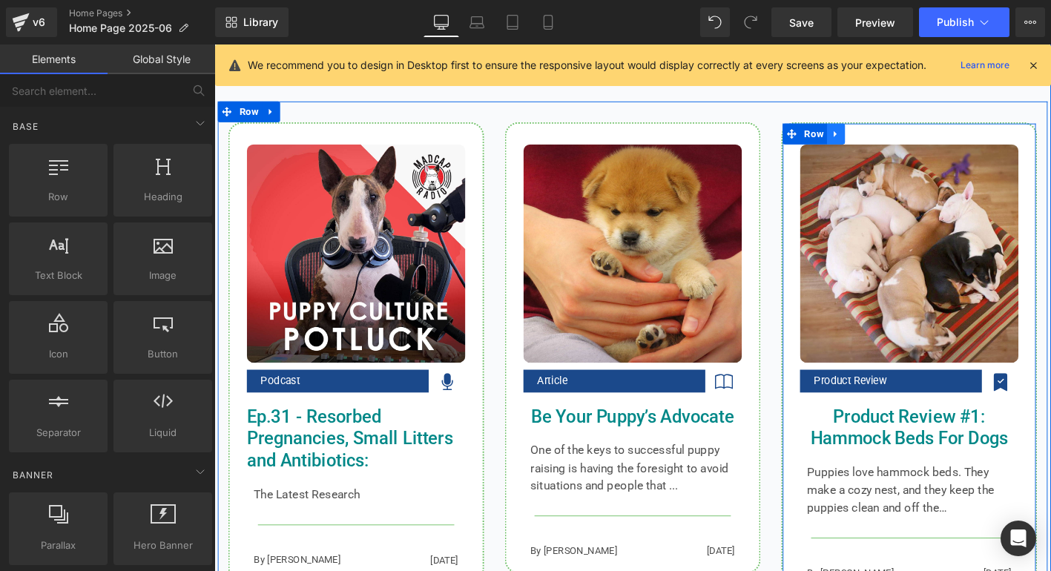
scroll to position [1352, 0]
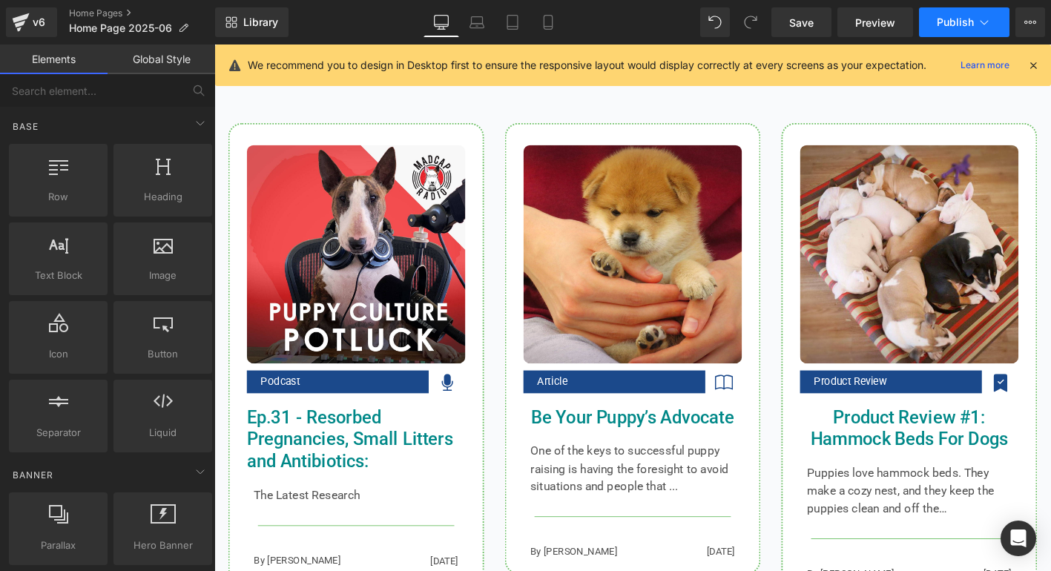
click at [965, 29] on button "Publish" at bounding box center [964, 22] width 90 height 30
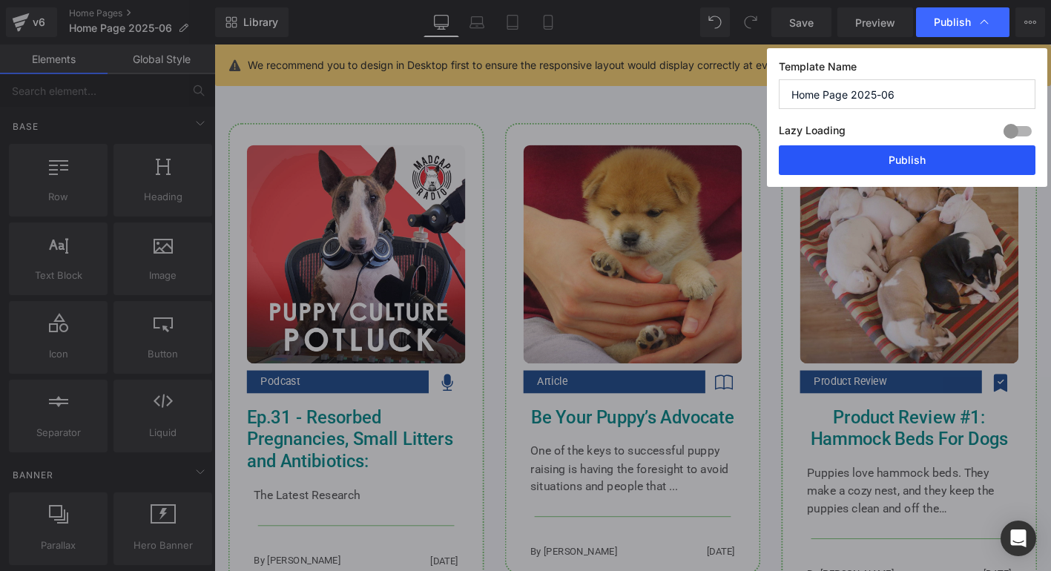
click at [934, 159] on button "Publish" at bounding box center [907, 160] width 257 height 30
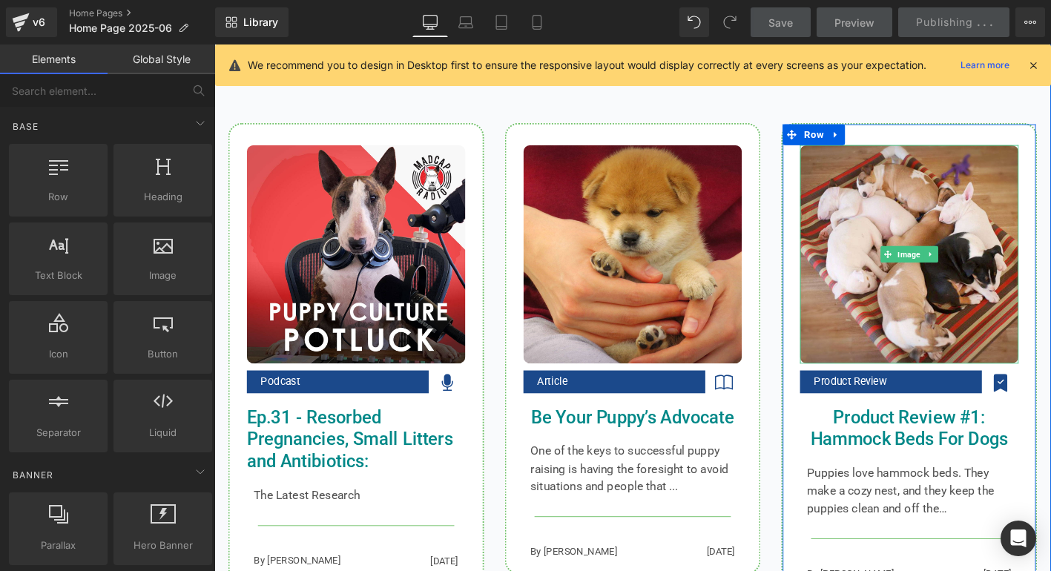
scroll to position [1357, 0]
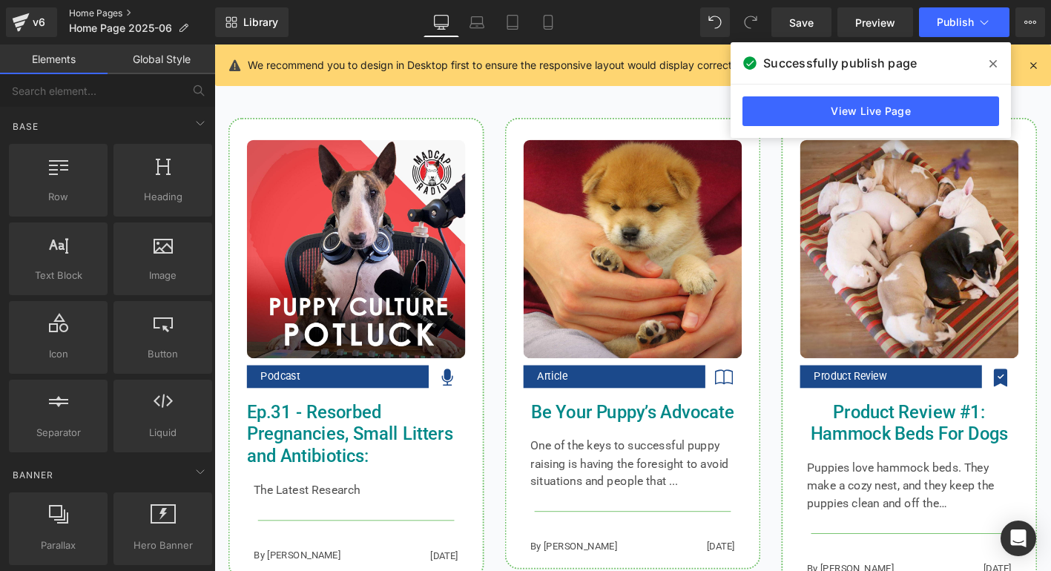
click at [82, 13] on link "Home Pages" at bounding box center [142, 13] width 146 height 12
